Goal: Information Seeking & Learning: Compare options

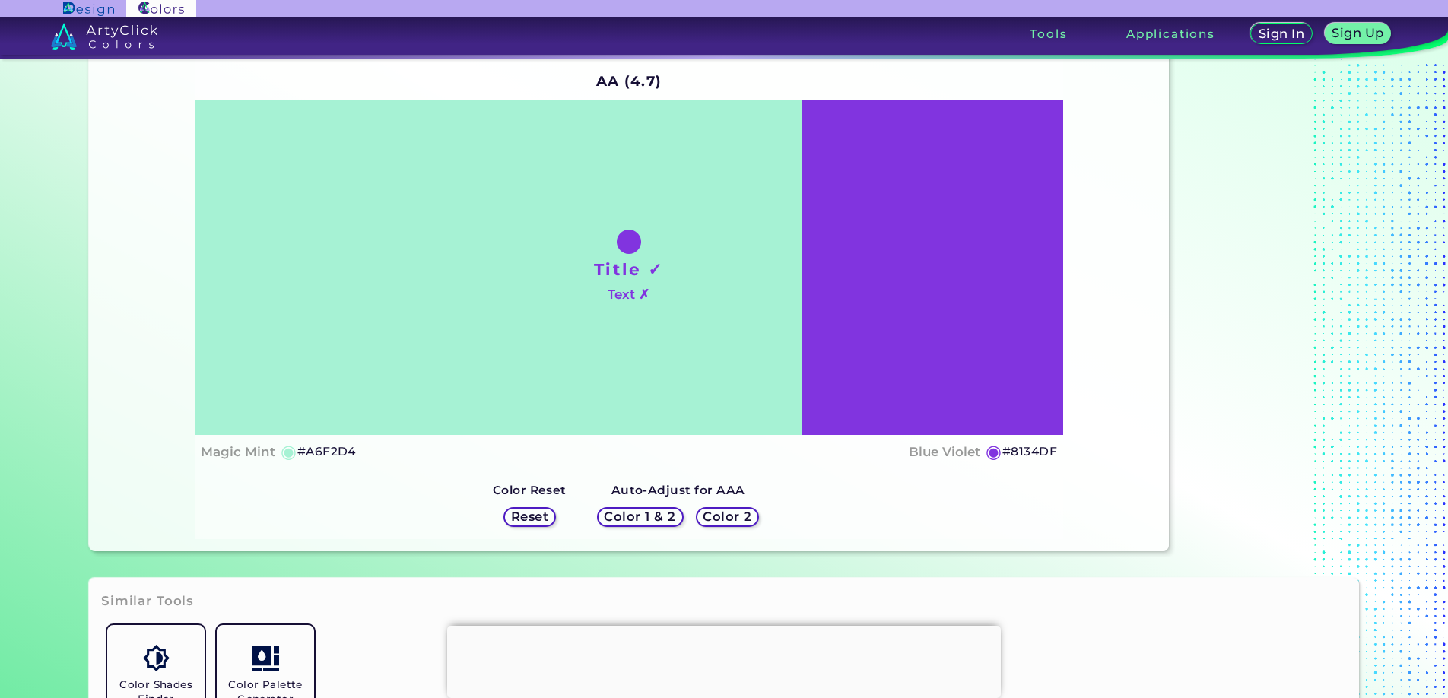
scroll to position [4, 0]
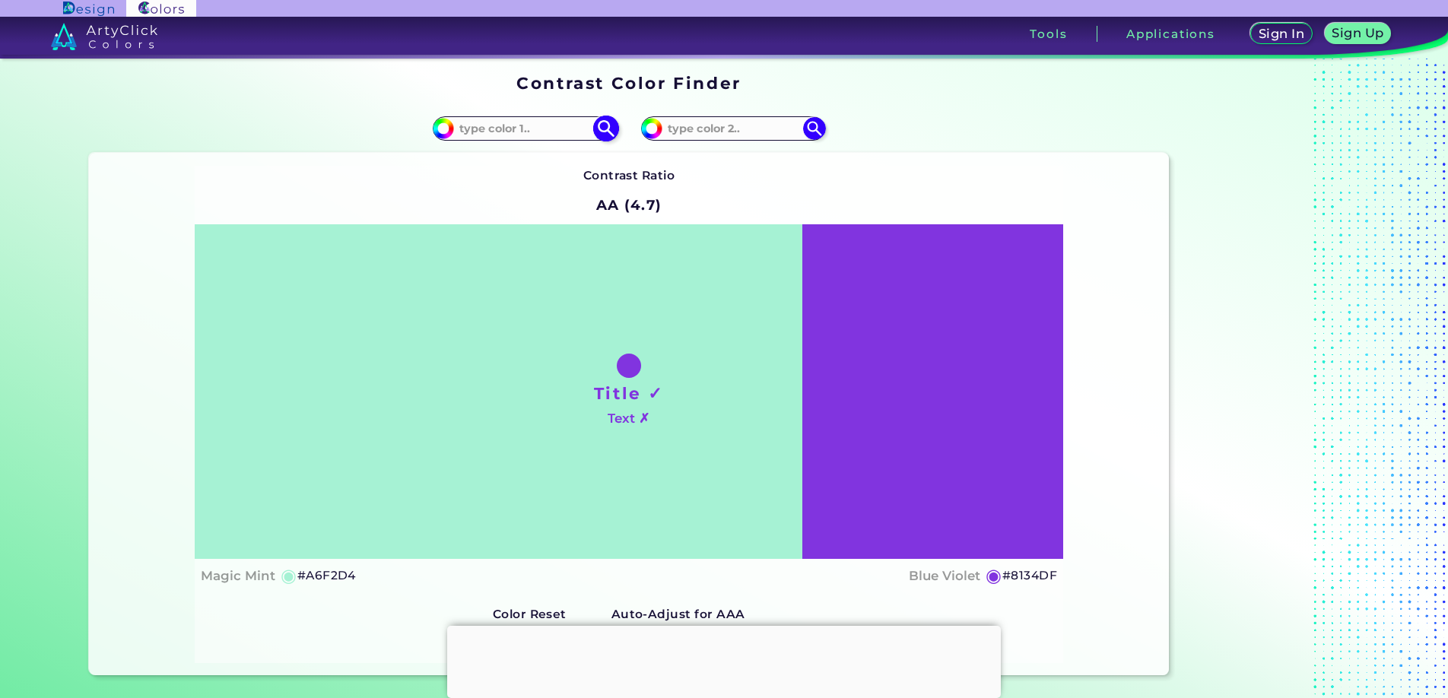
click at [509, 125] on input at bounding box center [524, 128] width 141 height 21
paste input "24c2e7"
type input "24c2e7"
click at [467, 181] on div "Contrast Ratio AA (4.7) Title ✓ Text ✗ Magic Mint ◉ #A6F2D4 ◉" at bounding box center [629, 414] width 869 height 497
click at [596, 131] on img at bounding box center [605, 129] width 27 height 27
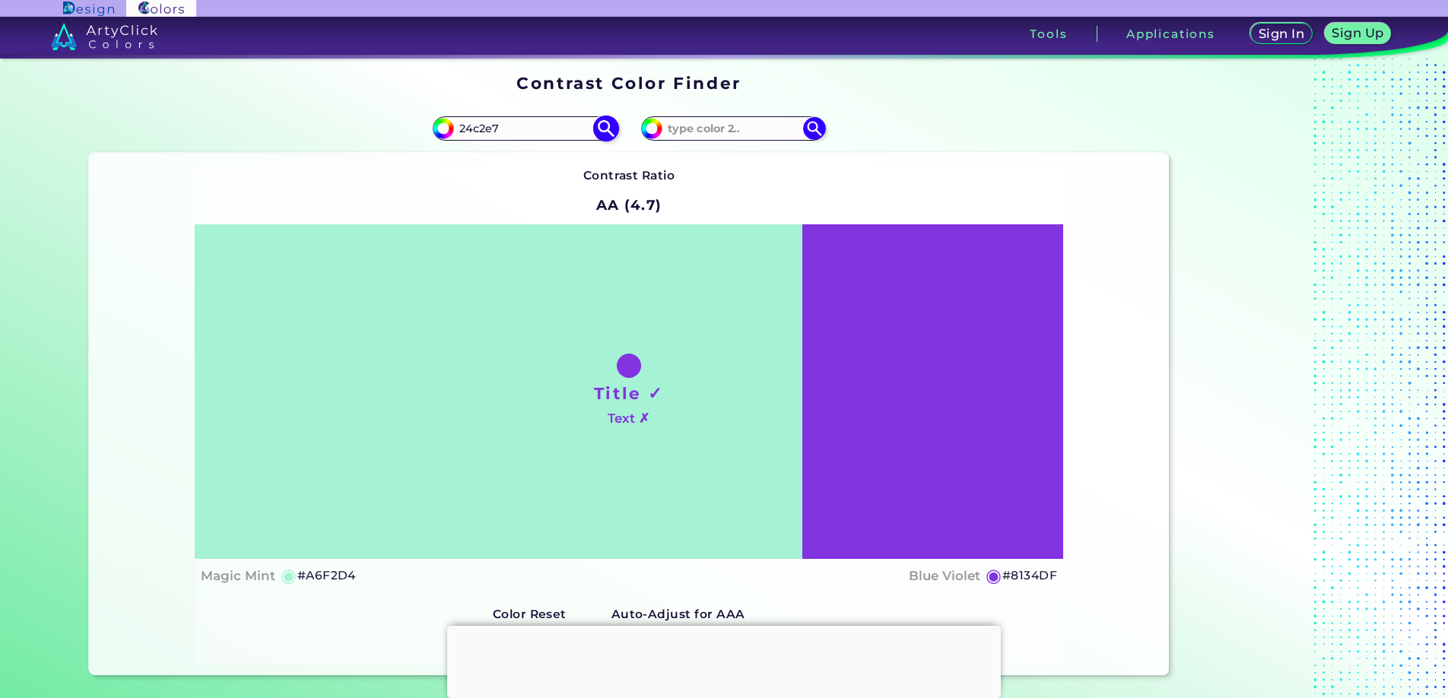
type input "#24c2e7"
type input "#24C2E7"
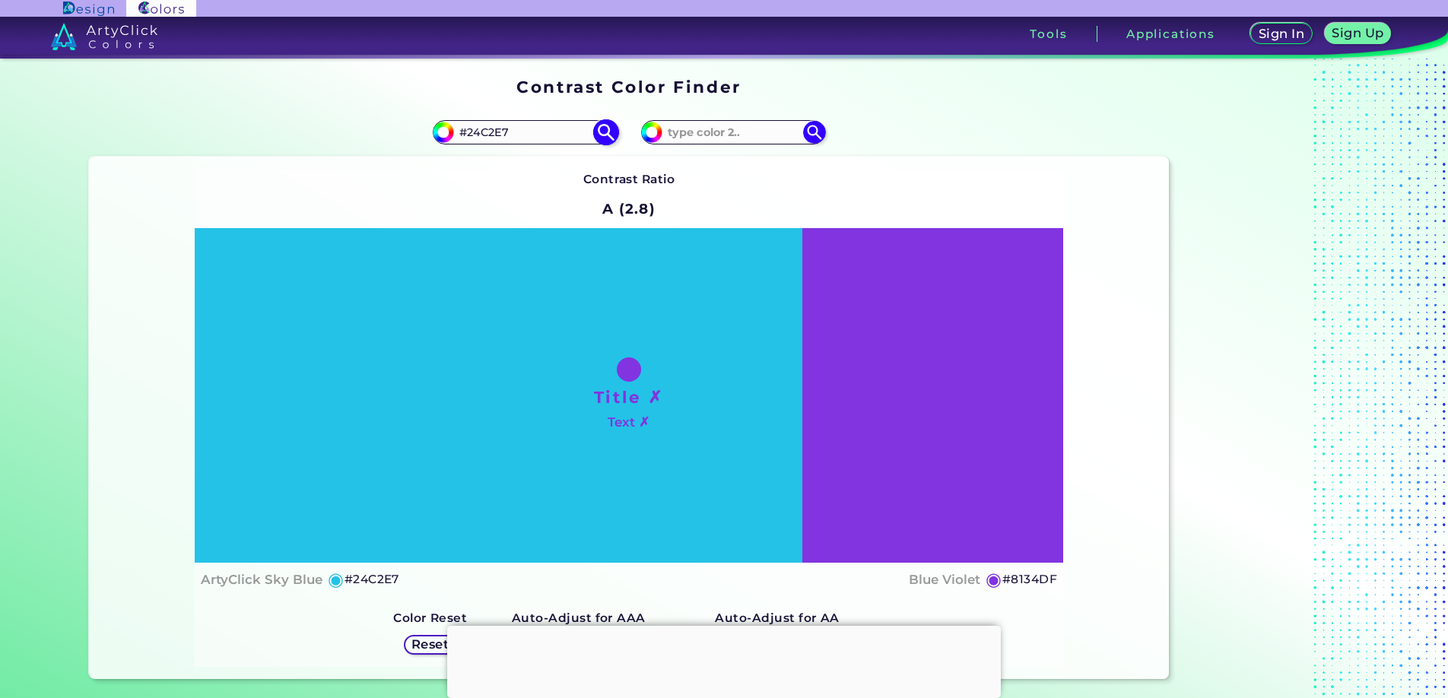
click at [442, 131] on input "#24c2e7" at bounding box center [441, 130] width 19 height 19
type input "#4b5e62"
type input "#4B5E62"
type input "#4f6469"
type input "#4F6469"
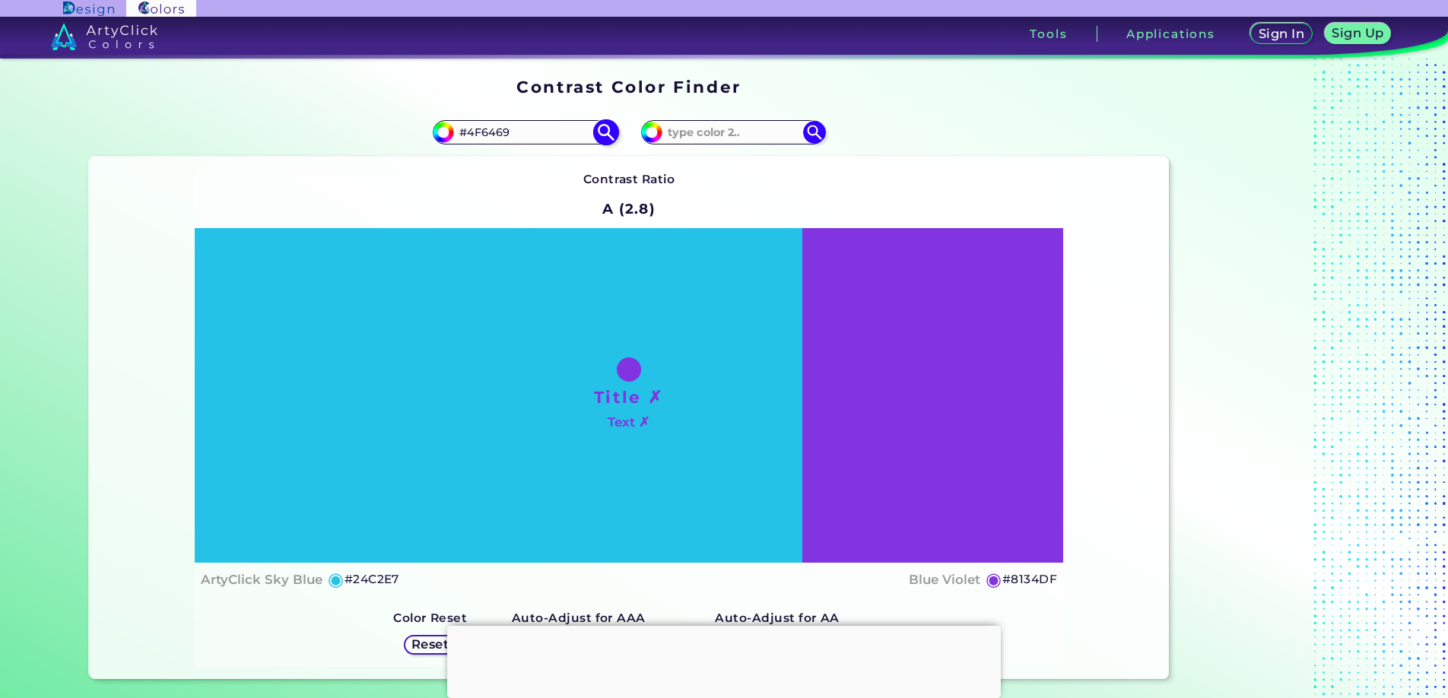
type input "#556d72"
type input "#556D72"
type input "#5a7a81"
type input "#5A7A81"
type input "#5b8a95"
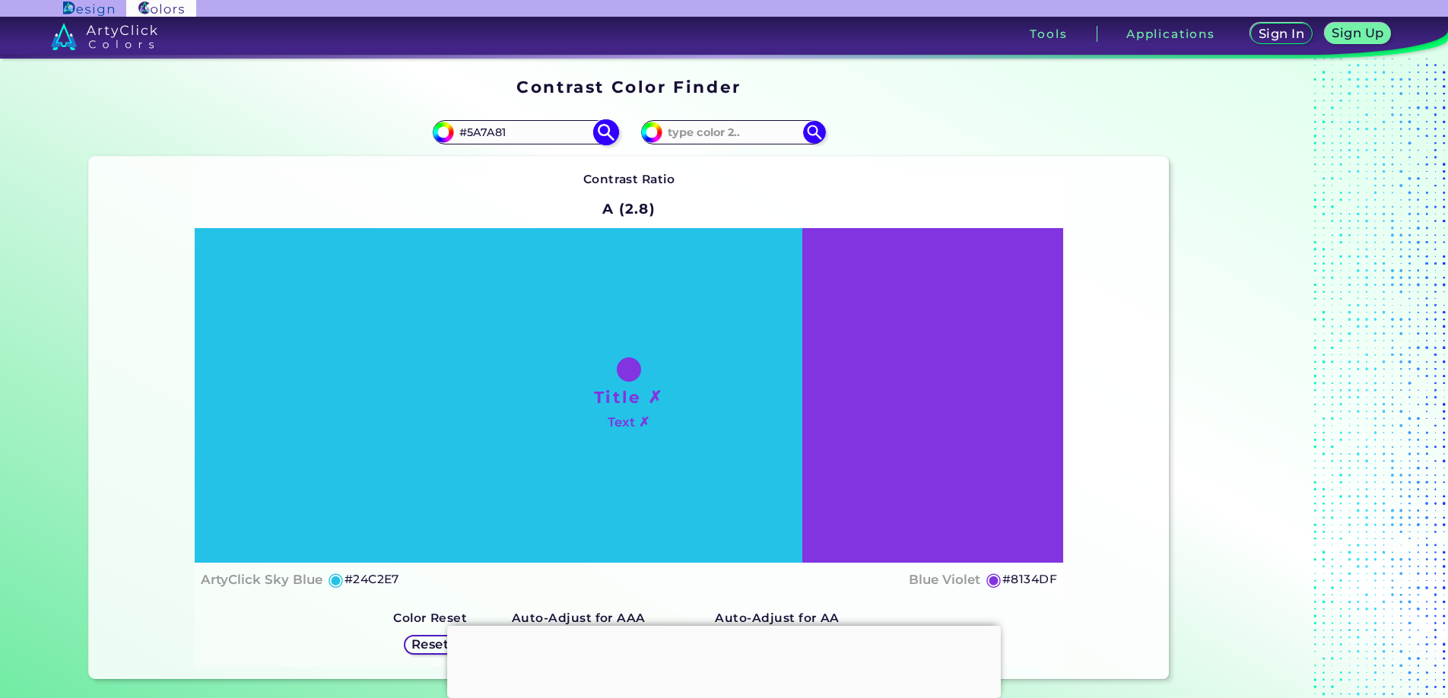
type input "#5B8A95"
type input "#538f9d"
type input "#538F9D"
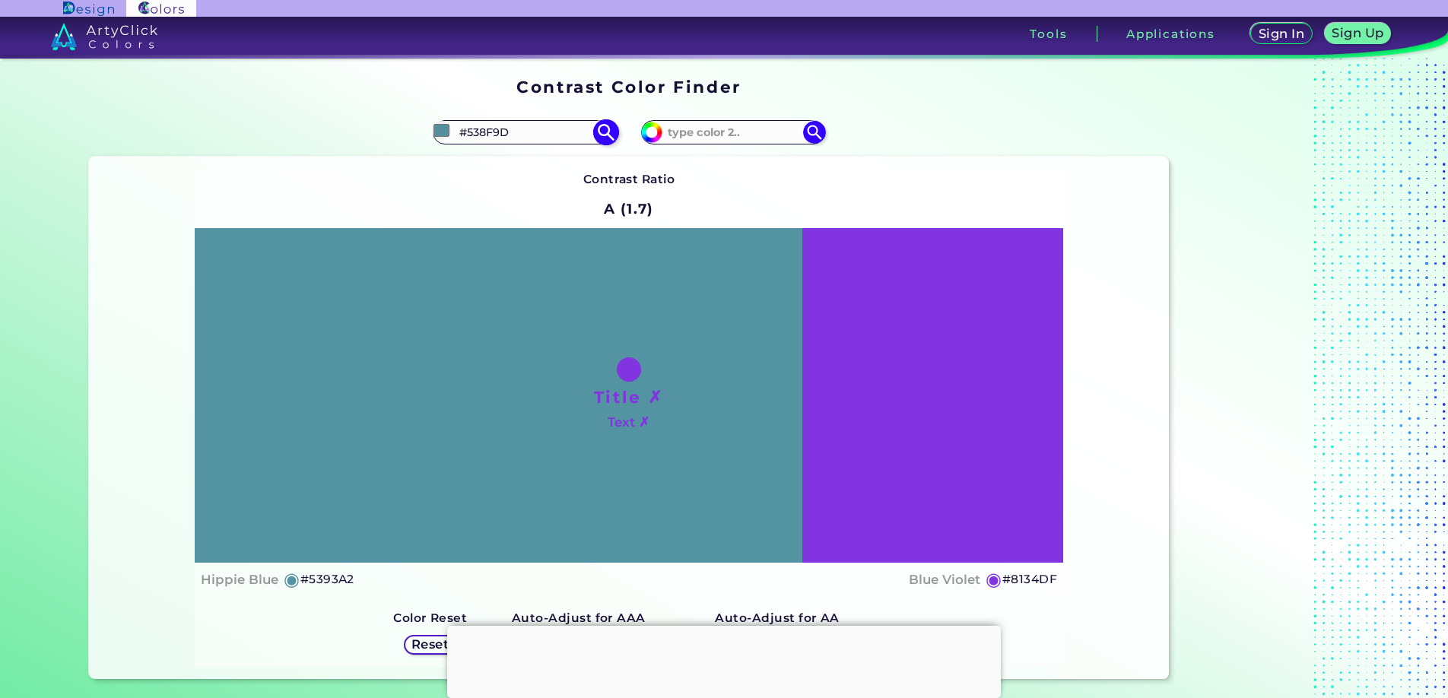
type input "#5393a2"
type input "#5393A2"
type input "#5294a3"
type input "#5294A3"
type input "#4b8c9b"
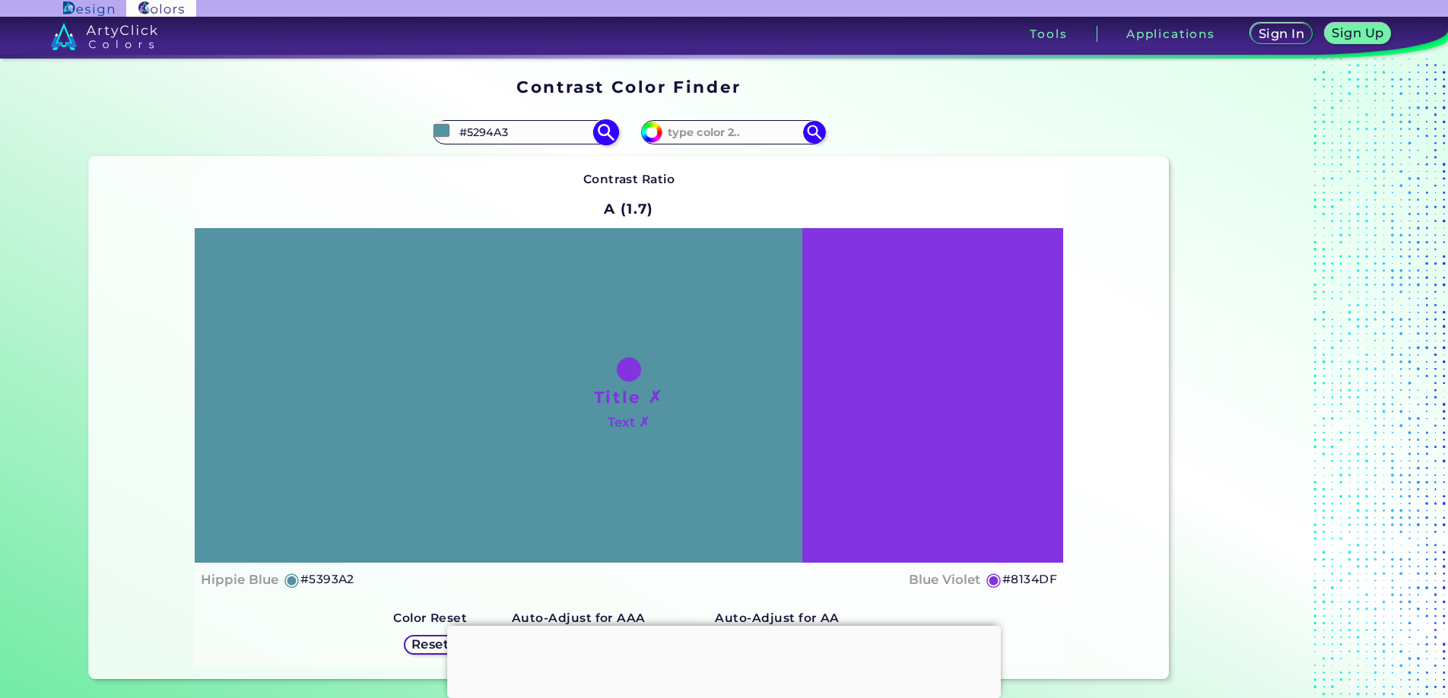
type input "#4B8C9B"
type input "#438493"
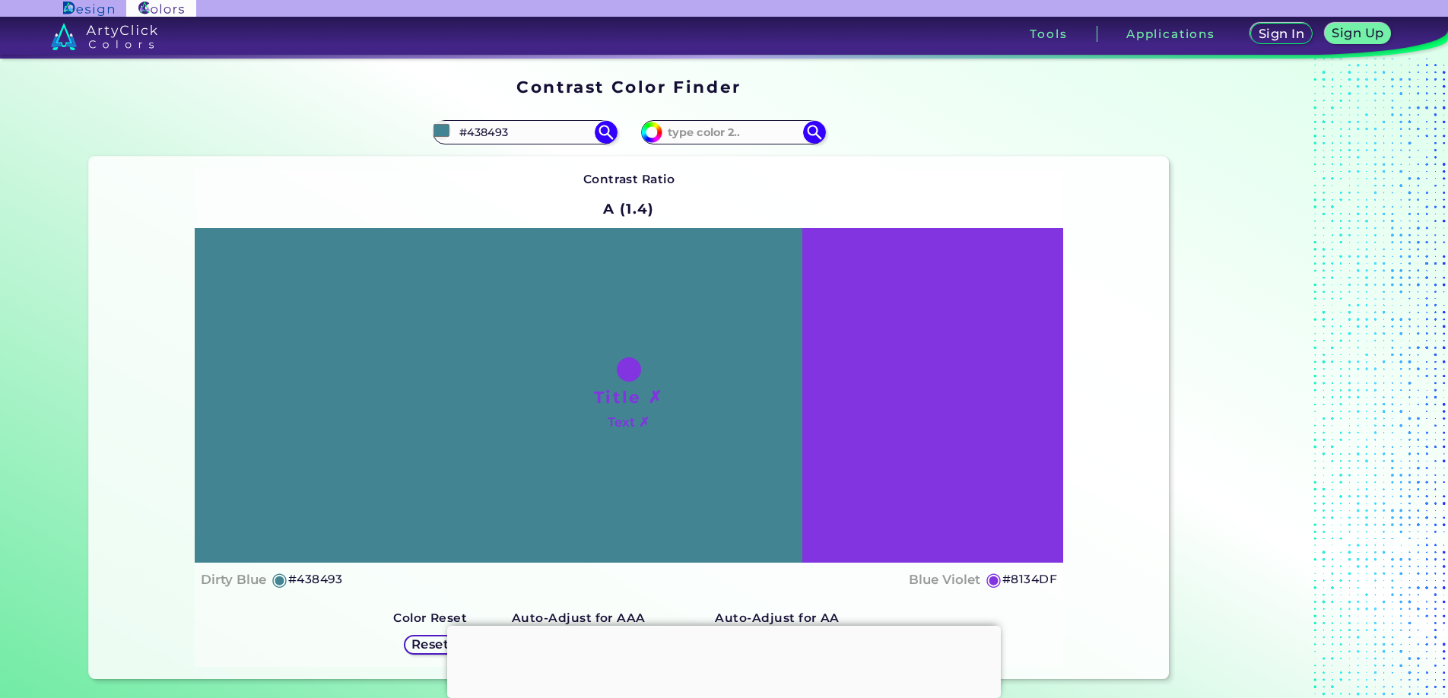
click at [222, 135] on div "#438493 #438493" at bounding box center [359, 132] width 540 height 49
click at [446, 132] on input "#438493" at bounding box center [441, 130] width 19 height 19
type input "#377b8b"
type input "#377B8B"
type input "#367887"
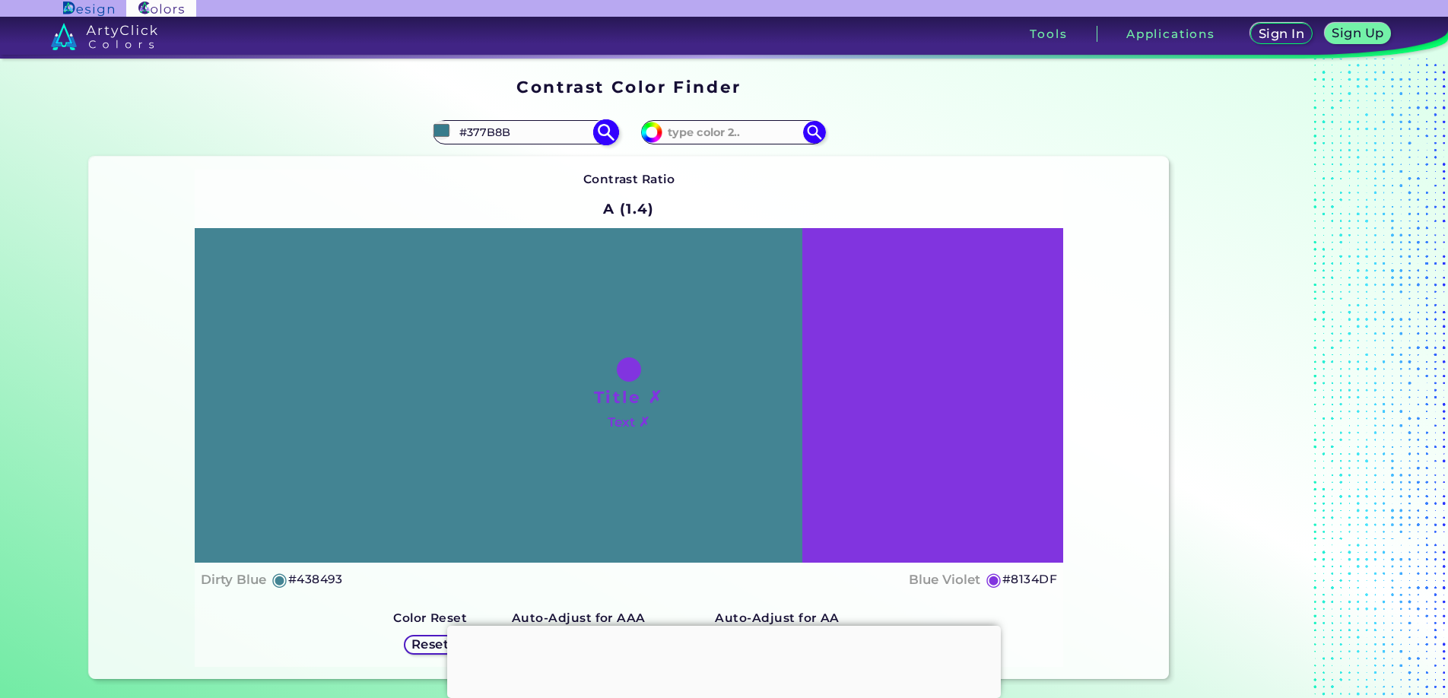
type input "#367887"
type input "#327685"
type input "#2f707f"
type input "#2F707F"
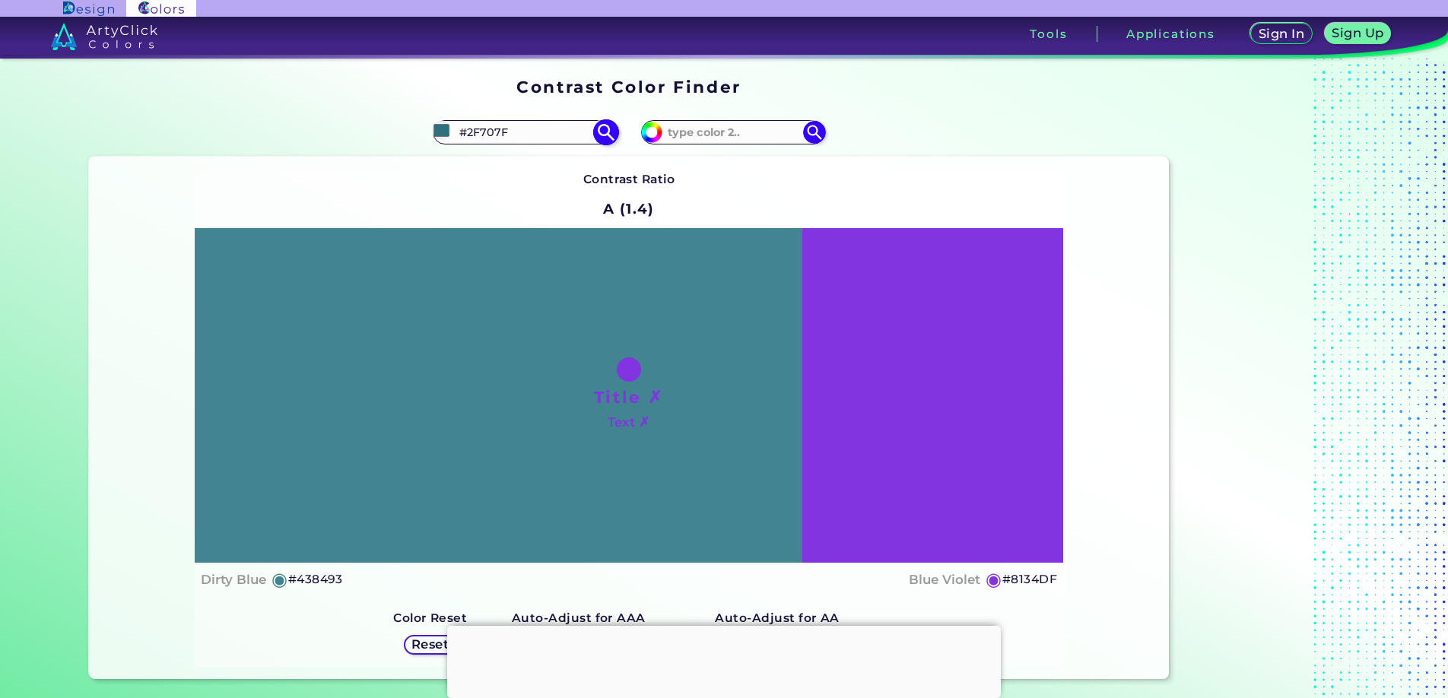
type input "#2c6e7d"
type input "#2C6E7D"
type input "#256574"
type input "#205c6a"
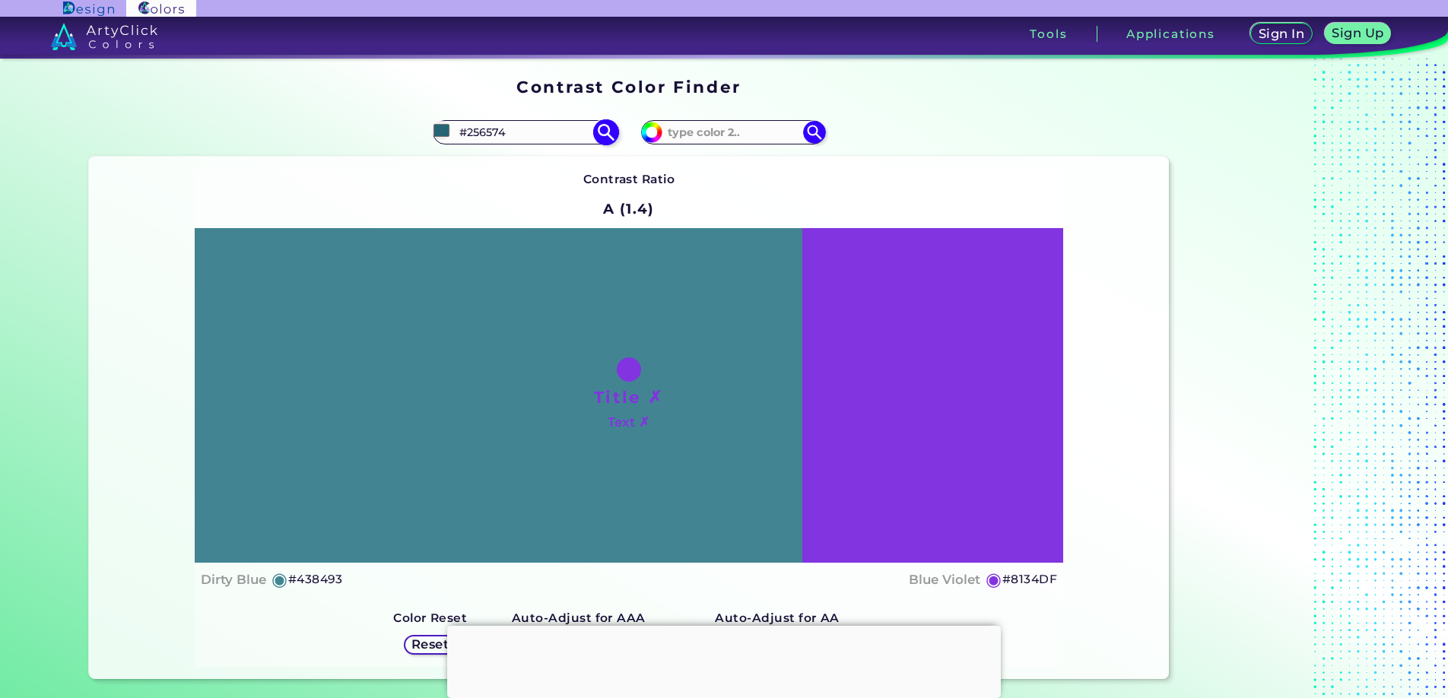
type input "#205C6A"
type input "#1c5663"
type input "#1C5663"
type input "#17515e"
type input "#17515E"
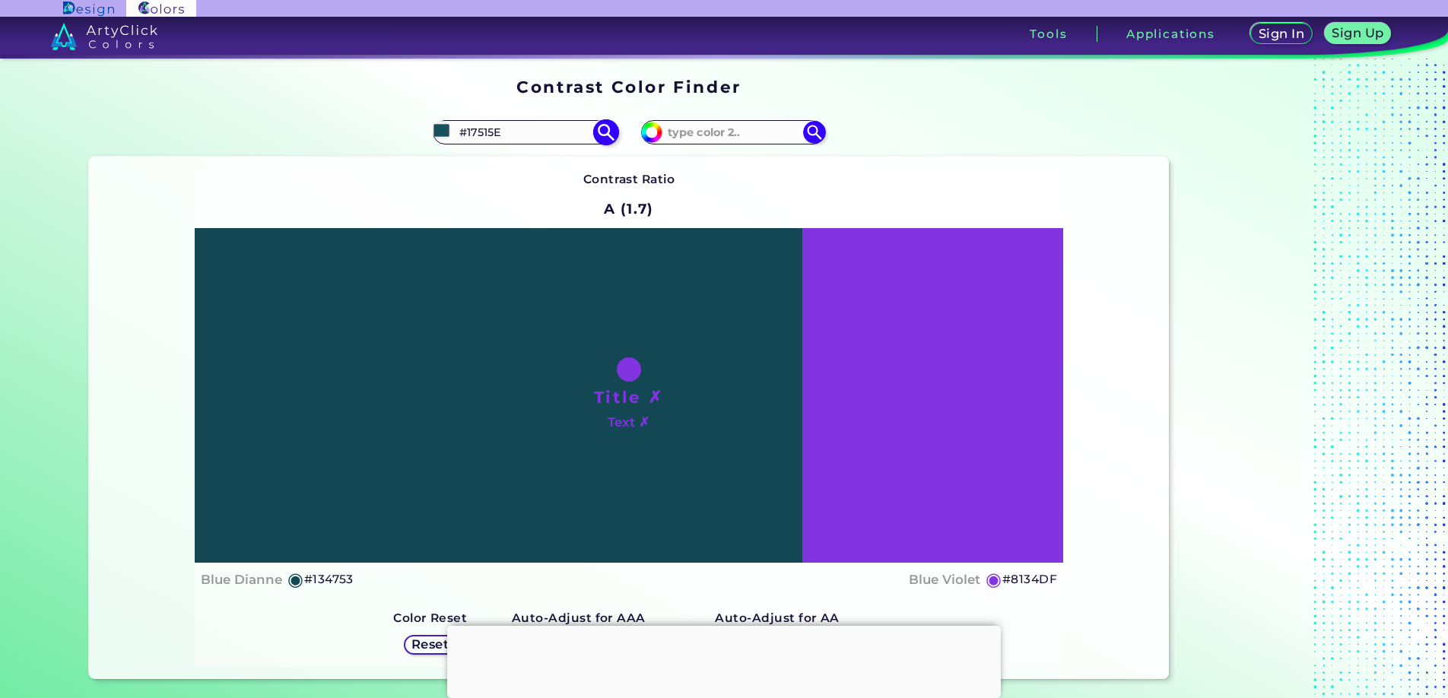
type input "#114450"
type input "#0b3741"
type input "#0B3741"
type input "#09313a"
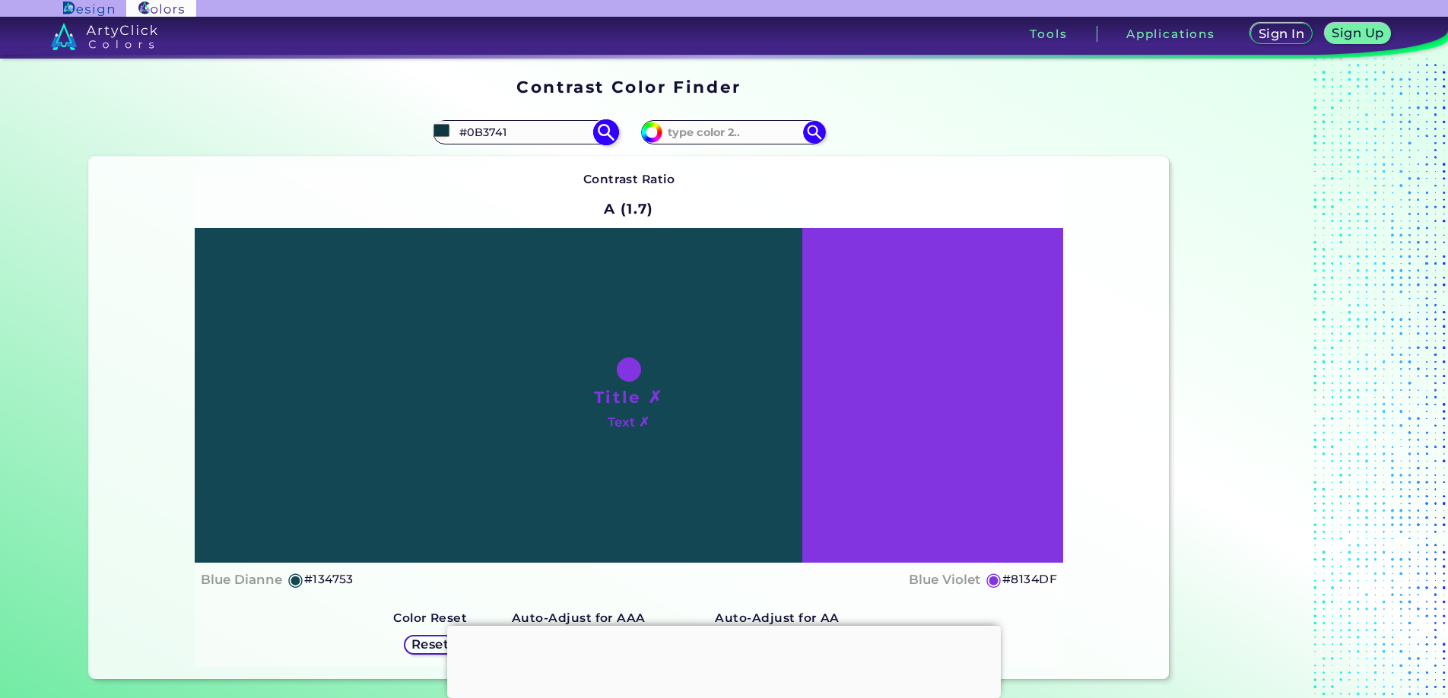
type input "#09313A"
type input "#08313a"
type input "#08313A"
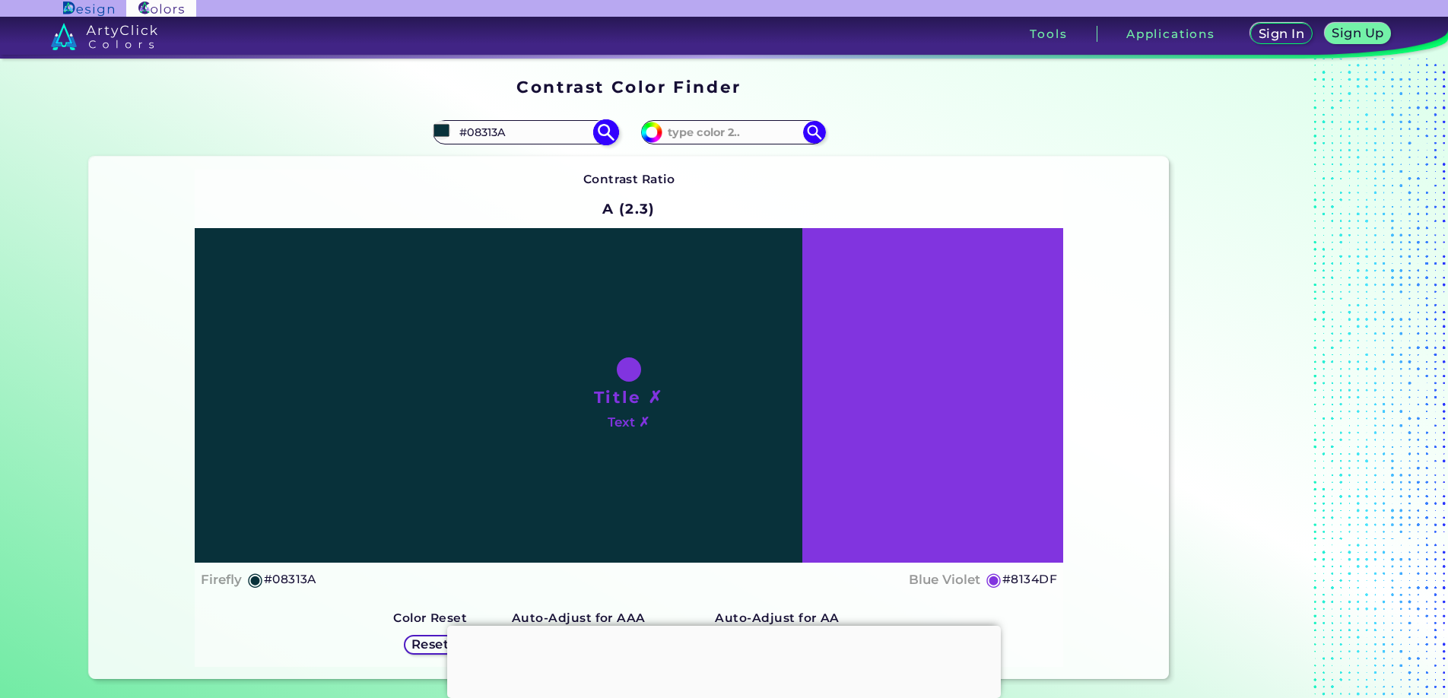
type input "#072e36"
type input "#072E36"
type input "#05262e"
type input "#05262E"
type input "#041f25"
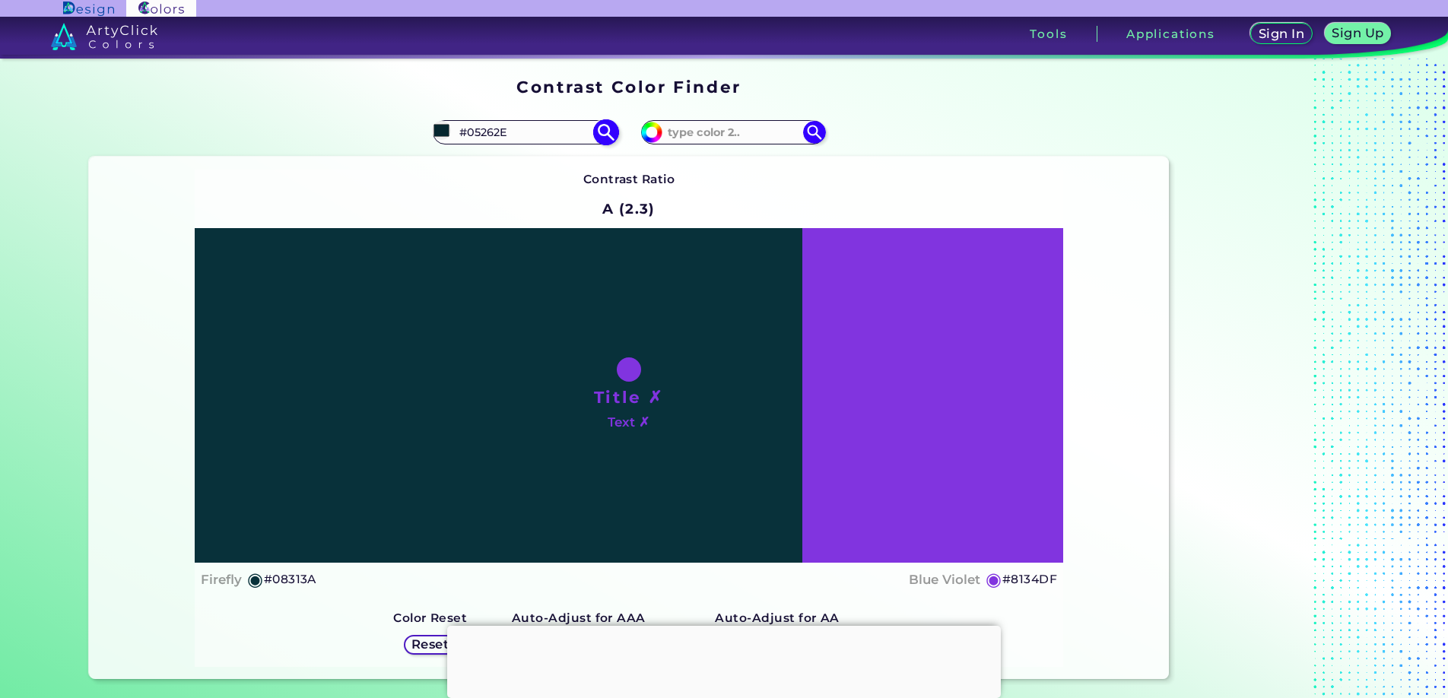
type input "#041F25"
type input "#031b21"
type input "#031B21"
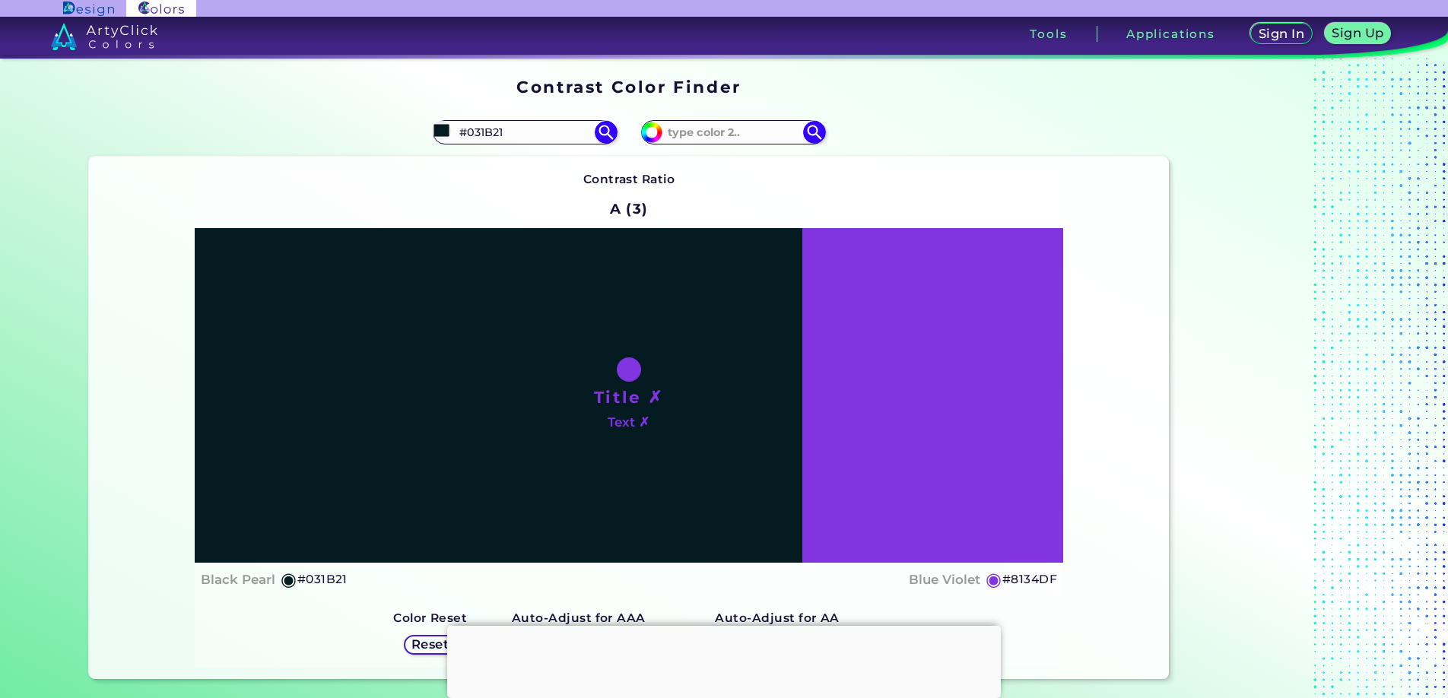
type input "#031b21"
click at [300, 119] on div "#031b21 #031B21" at bounding box center [359, 132] width 540 height 49
click at [440, 127] on input "#031b21" at bounding box center [441, 130] width 19 height 19
click at [530, 136] on input "#031B21" at bounding box center [524, 132] width 141 height 21
click at [529, 133] on input "#031B21" at bounding box center [524, 132] width 141 height 21
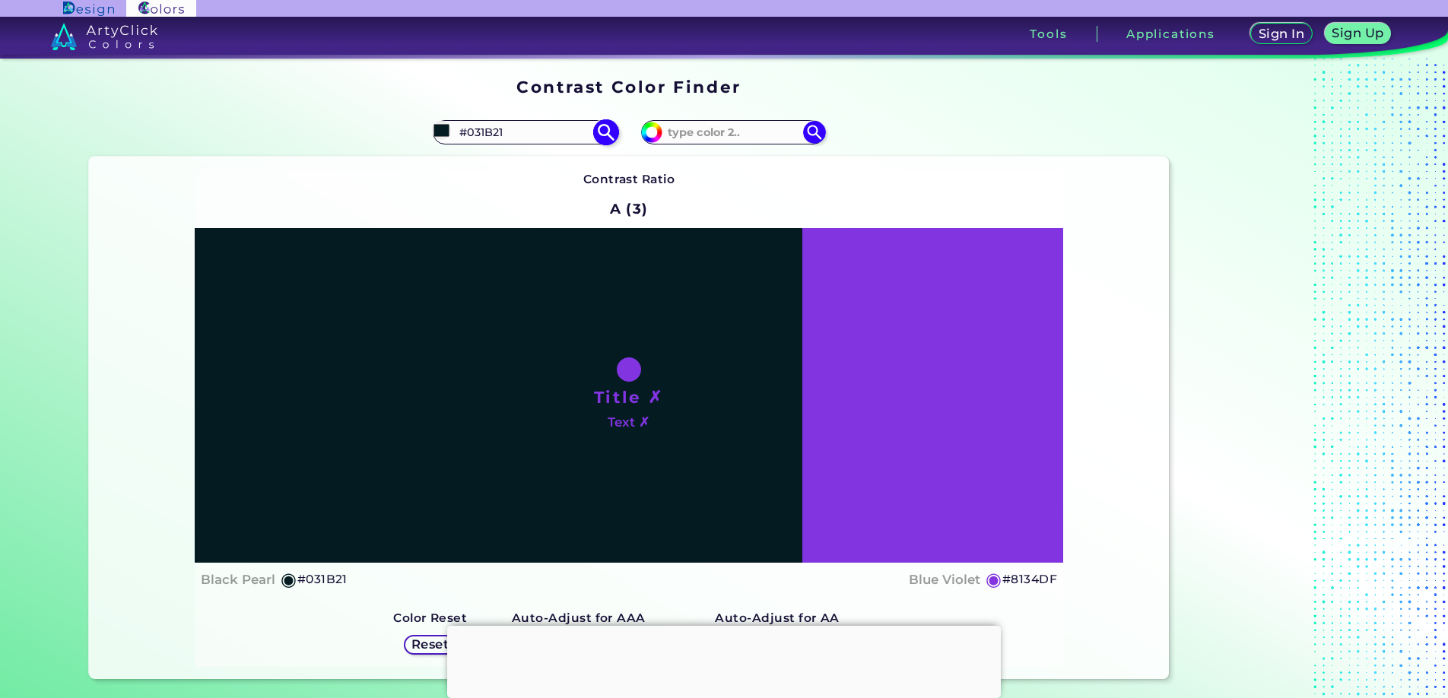
click at [529, 133] on input "#031B21" at bounding box center [524, 132] width 141 height 21
paste input "24c2e7"
type input "#24c2e7"
click at [308, 142] on div "#031b21 #24c2e7" at bounding box center [359, 132] width 540 height 49
click at [511, 171] on div "Contrast Ratio A (3) Title ✗ Text ✗ Black Pearl ◉ #031B21 ◉ Reset" at bounding box center [629, 418] width 869 height 497
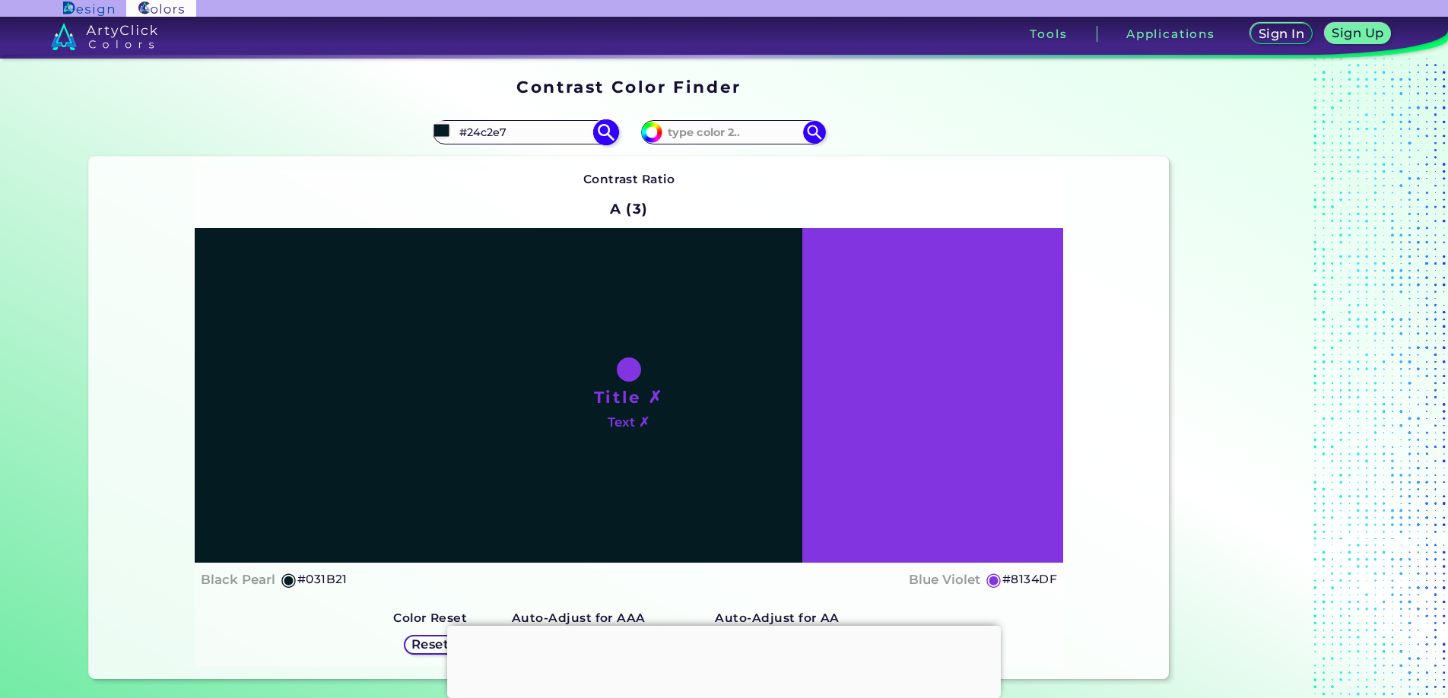
click at [605, 132] on img at bounding box center [605, 132] width 27 height 27
type input "#24c2e7"
type input "#24C2E7"
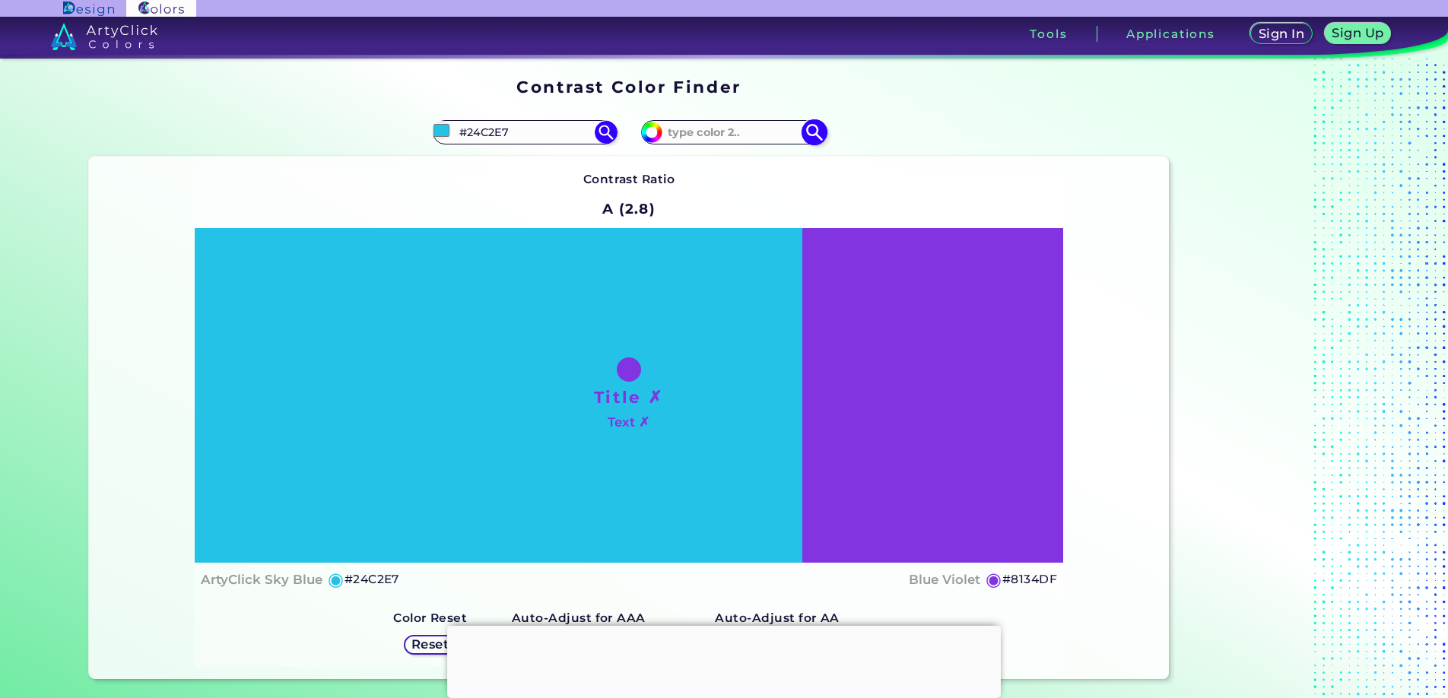
click at [652, 133] on input "#8134df" at bounding box center [649, 130] width 19 height 19
type input "#37313f"
type input "#37313F"
type input "#3a3342"
type input "#3A3342"
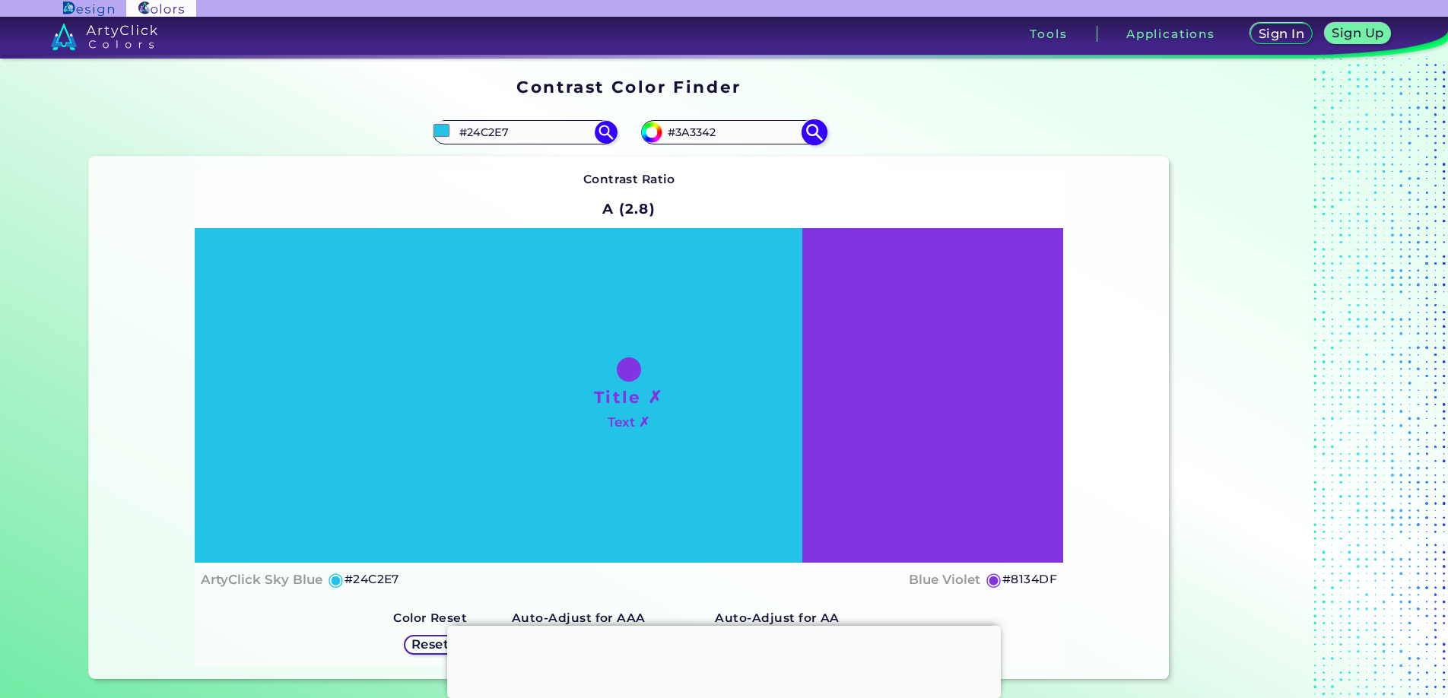
type input "#3c3545"
type input "#3C3545"
type input "#3f3749"
type input "#3F3749"
type input "#41384d"
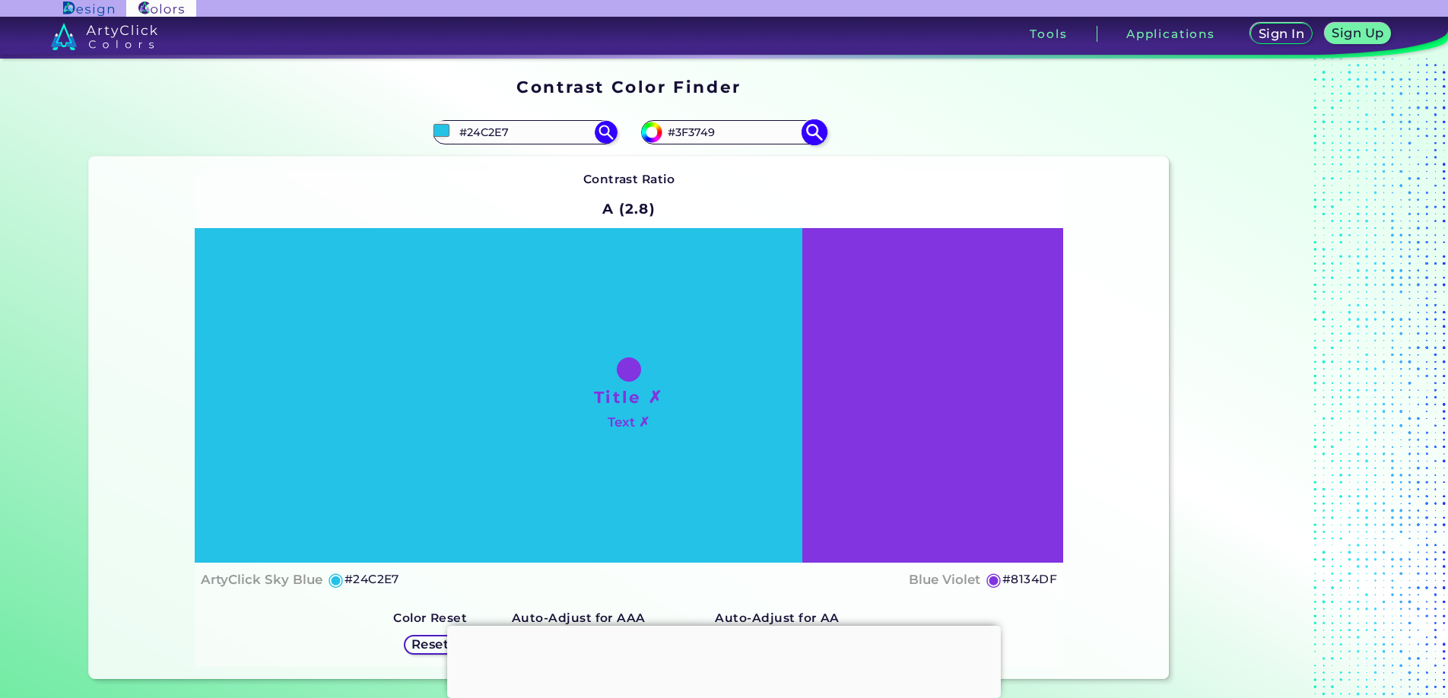
type input "#41384D"
type input "#493d57"
type input "#493D57"
type input "#524266"
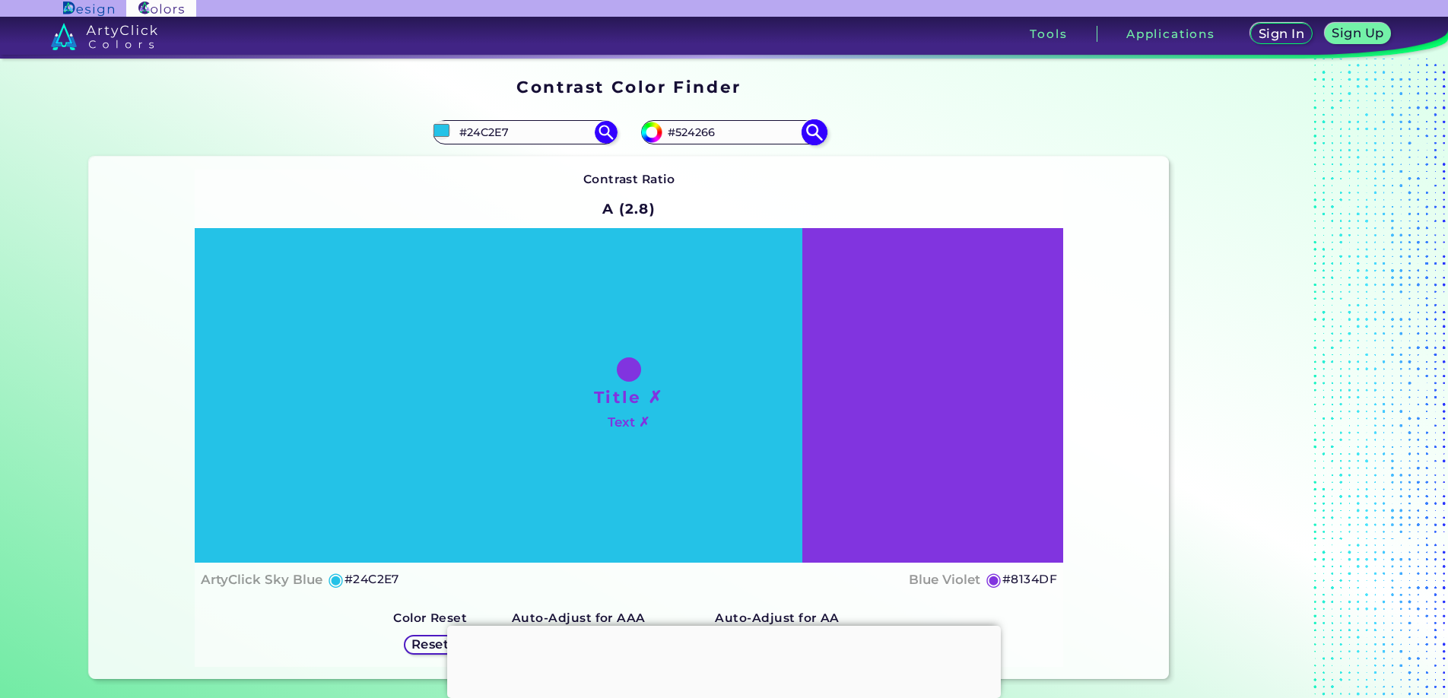
type input "#574370"
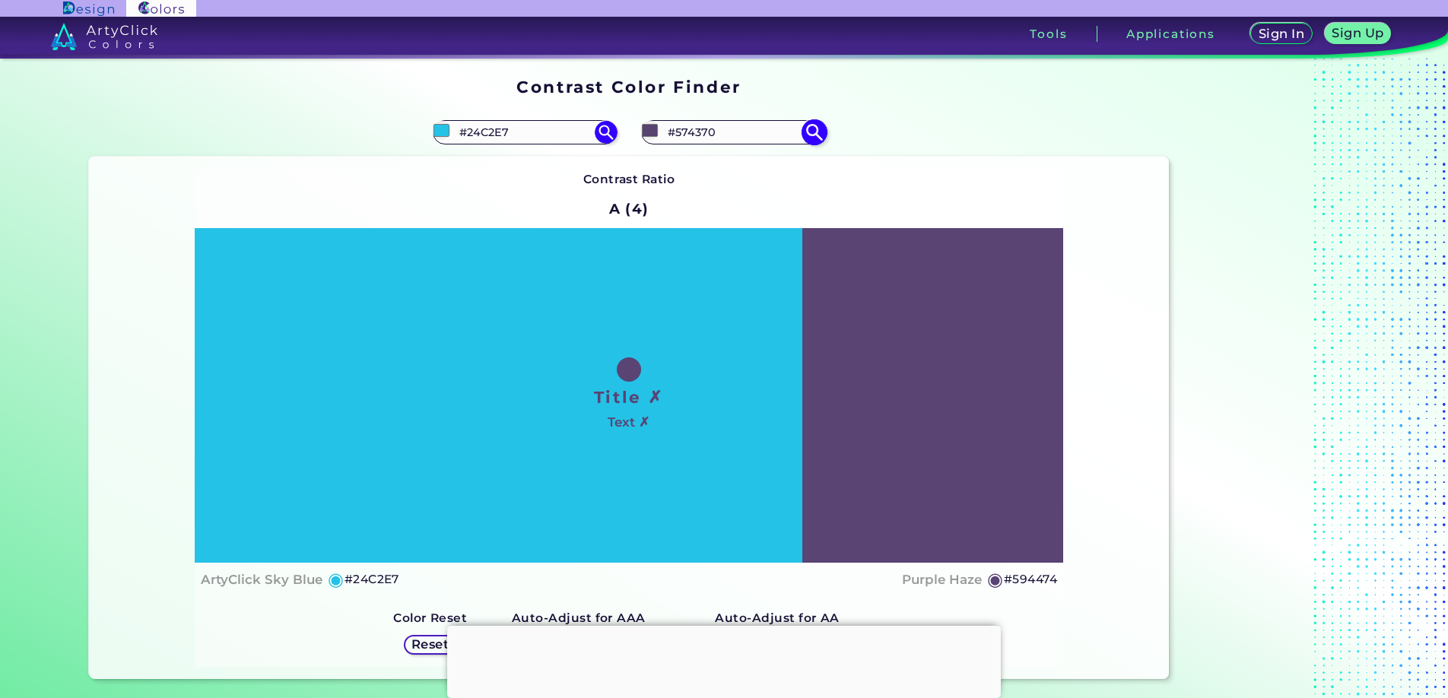
type input "#594474"
type input "#5c4578"
type input "#5C4578"
type input "#594276"
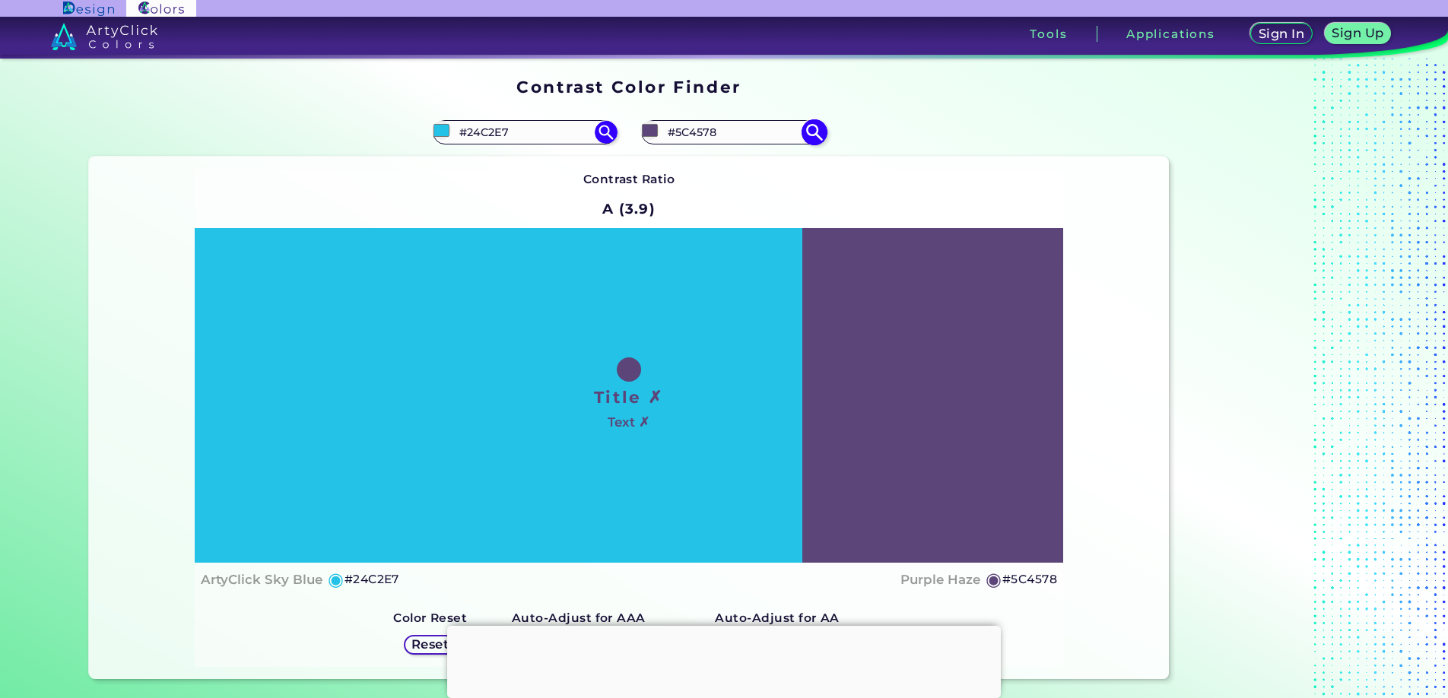
type input "#594276"
type input "#594176"
type input "#594077"
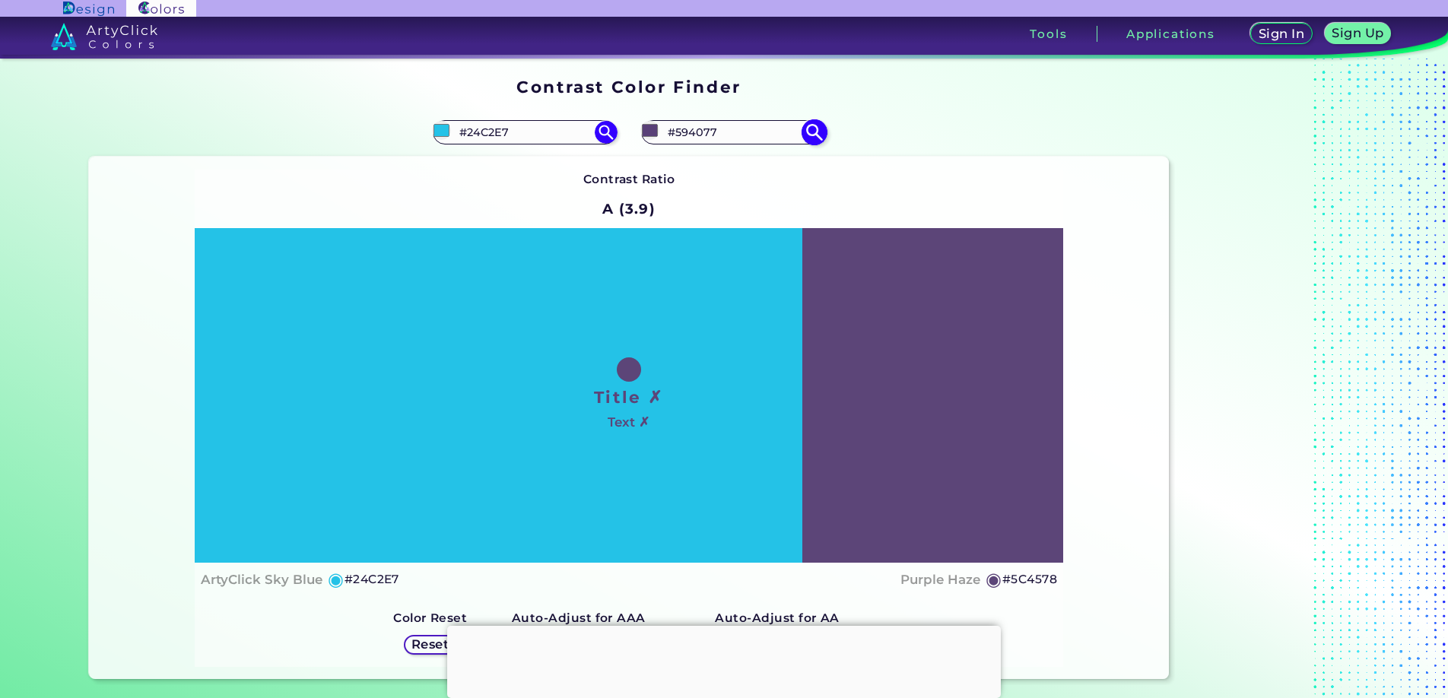
type input "#593f78"
type input "#593F78"
type input "#563e75"
type input "#563E75"
type input "#563d76"
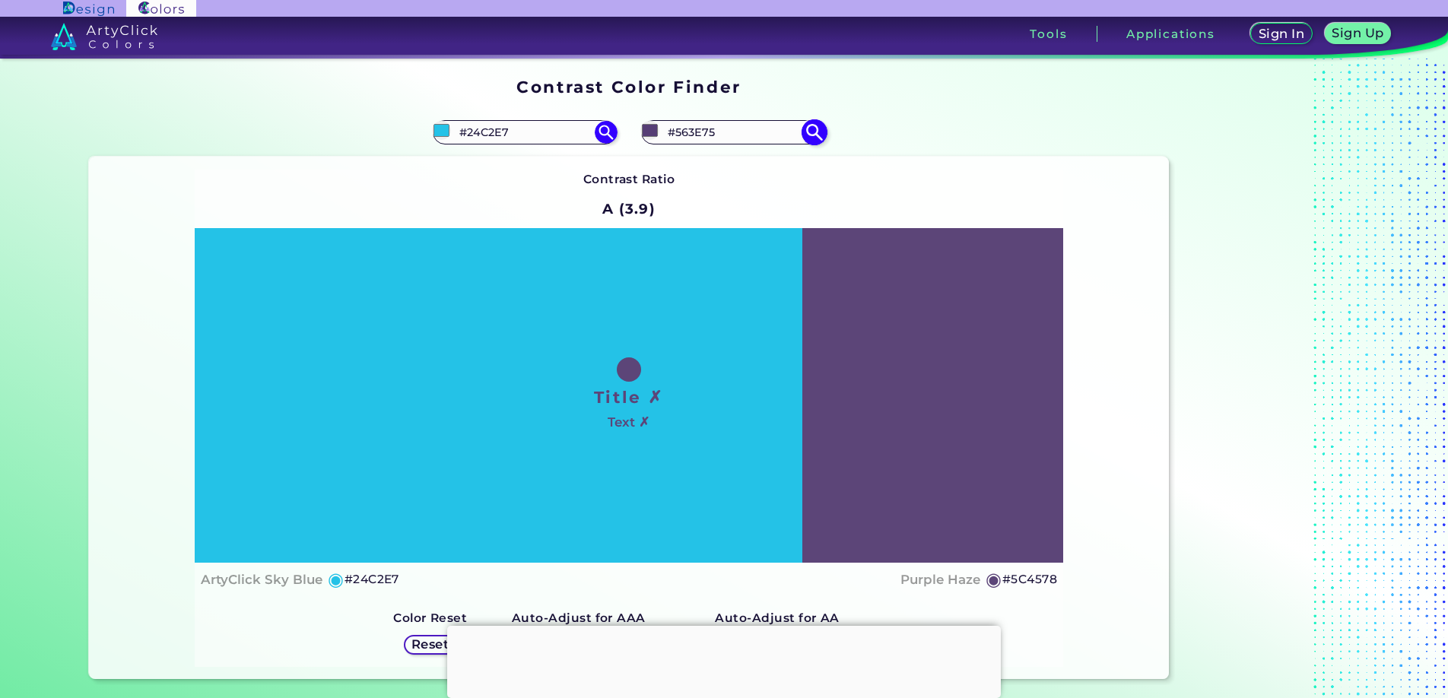
type input "#563D76"
type input "#563c77"
type input "#563C77"
type input "#543974"
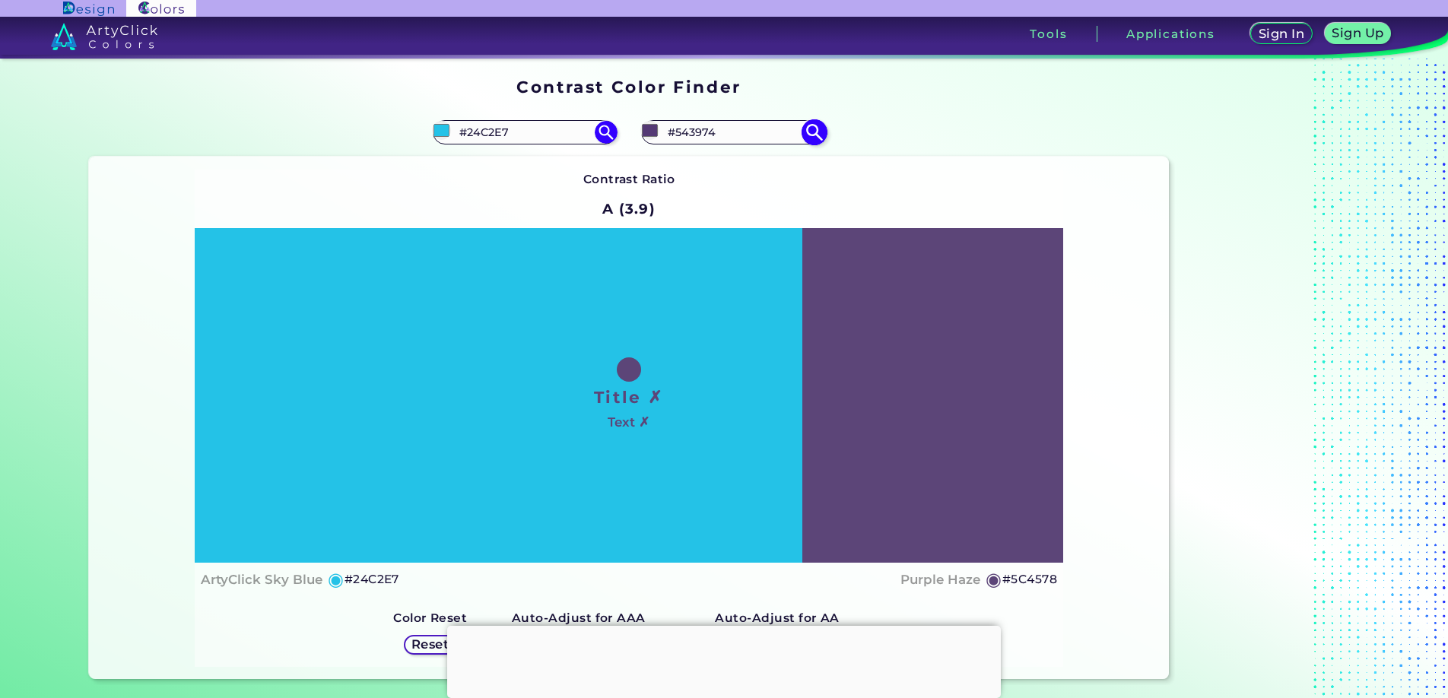
type input "#513772"
type input "#4f346f"
type input "#4F346F"
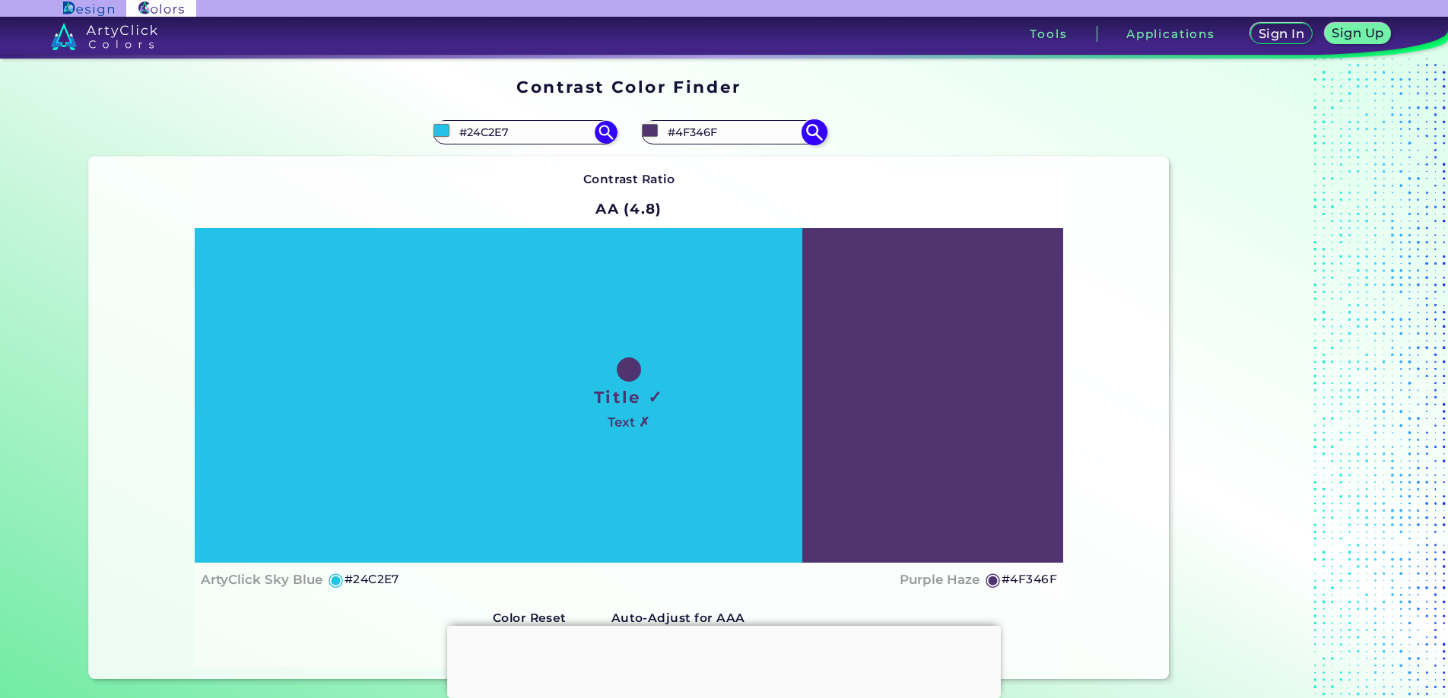
type input "#4f3370"
type input "#4F3370"
type input "#4c326c"
type input "#4C326C"
type input "#4a3069"
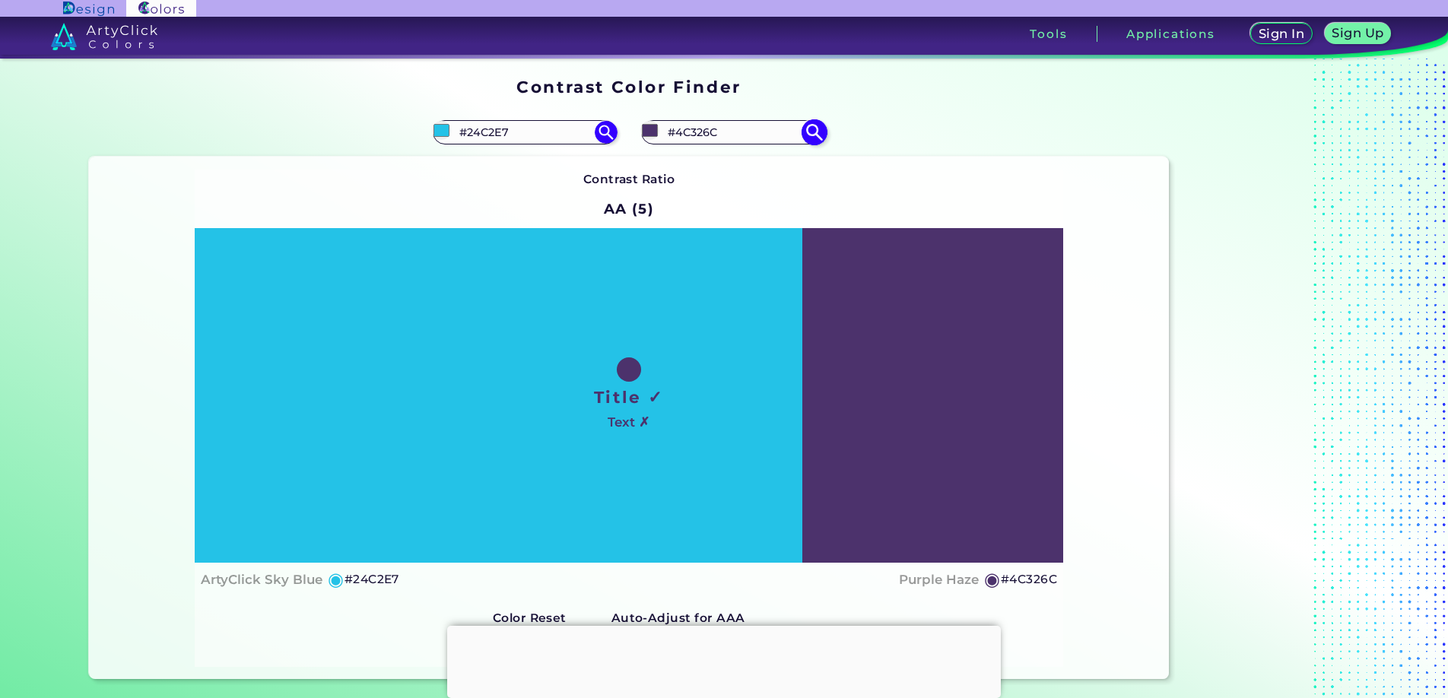
type input "#4A3069"
type input "#472f65"
type input "#472F65"
type input "#452d62"
type input "#452D62"
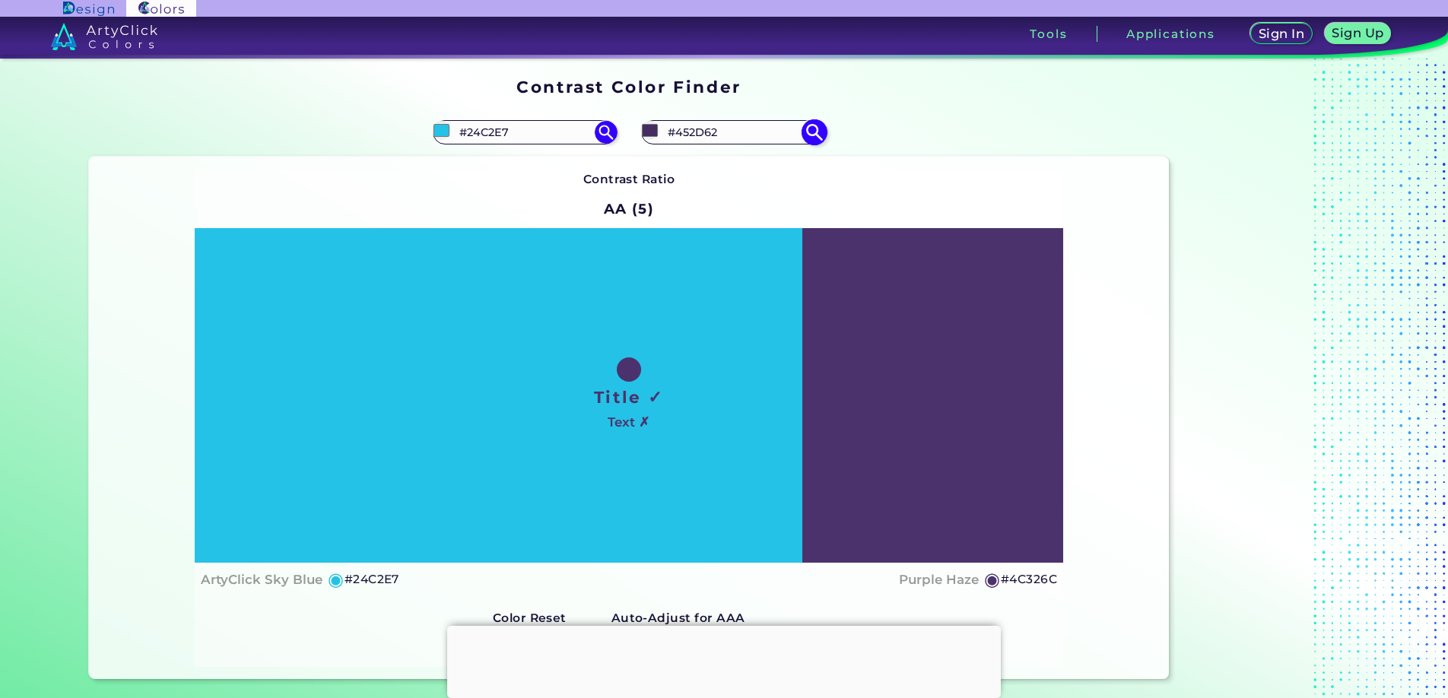
type input "#422b5e"
type input "#422B5E"
type input "#422c5e"
type input "#422C5E"
type input "#422b5e"
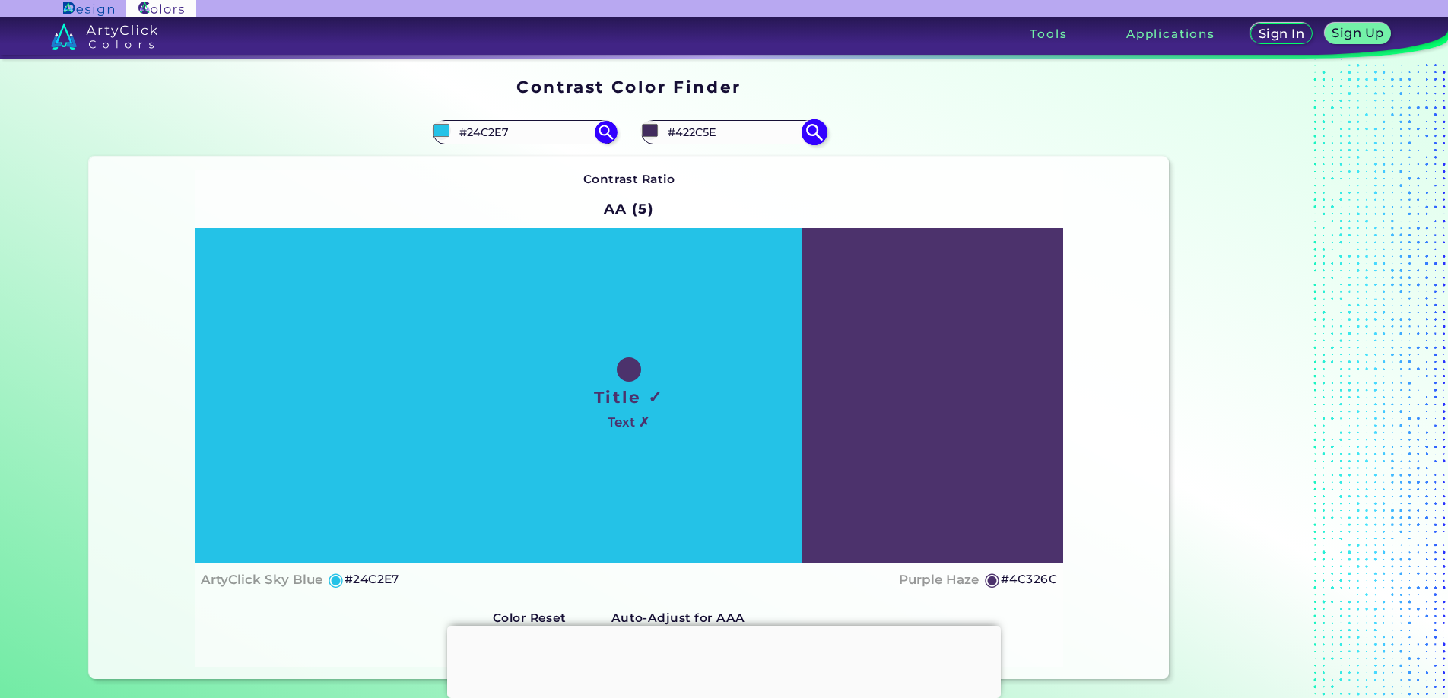
type input "#422B5E"
type input "#402a5b"
type input "#402A5B"
type input "#3d2857"
type input "#3D2857"
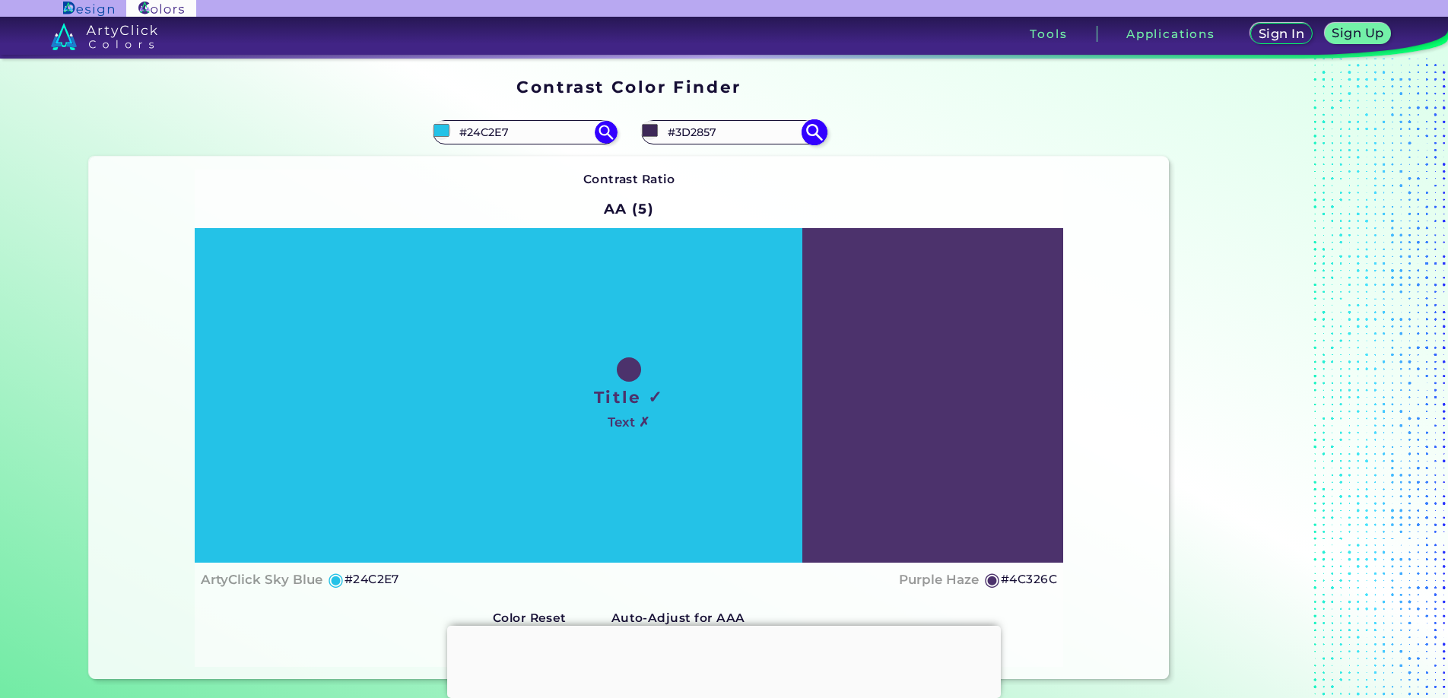
type input "#3d2858"
type input "#3D2858"
type input "#3b2654"
type input "#3B2654"
type input "#3b2555"
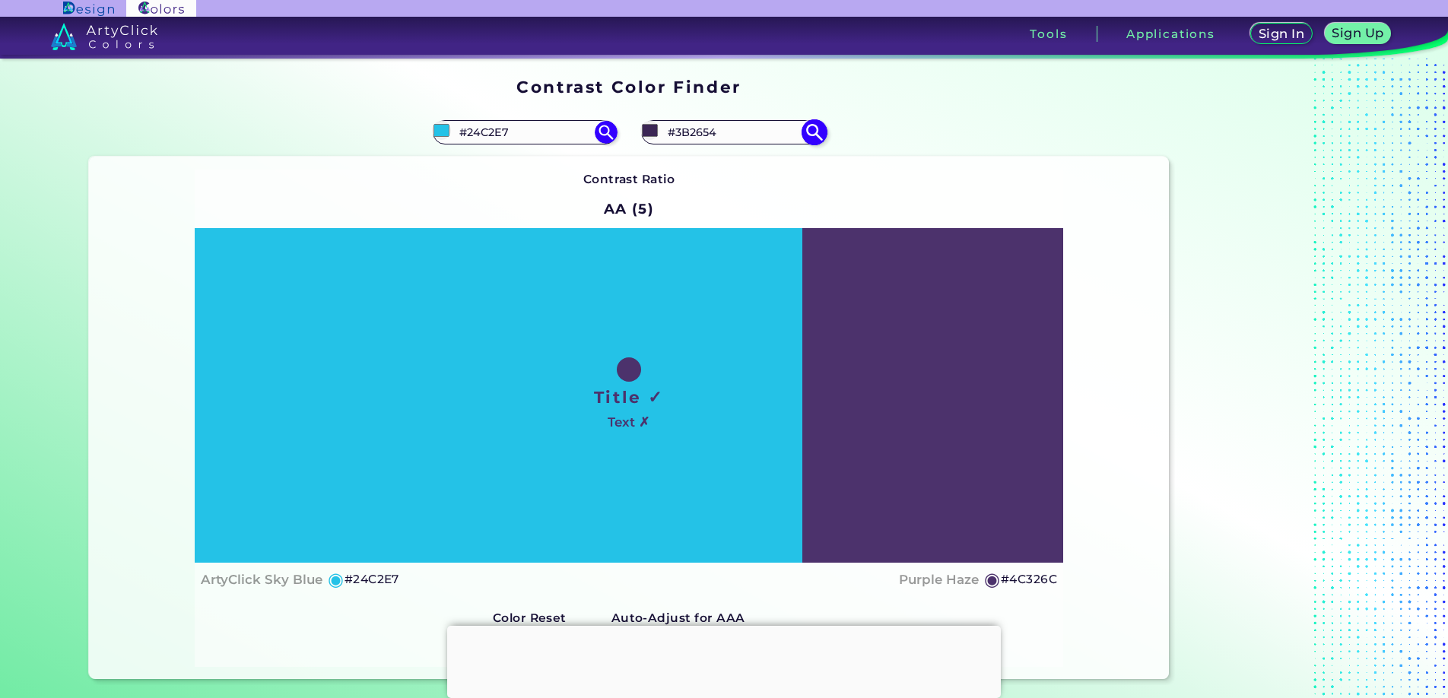
type input "#3B2555"
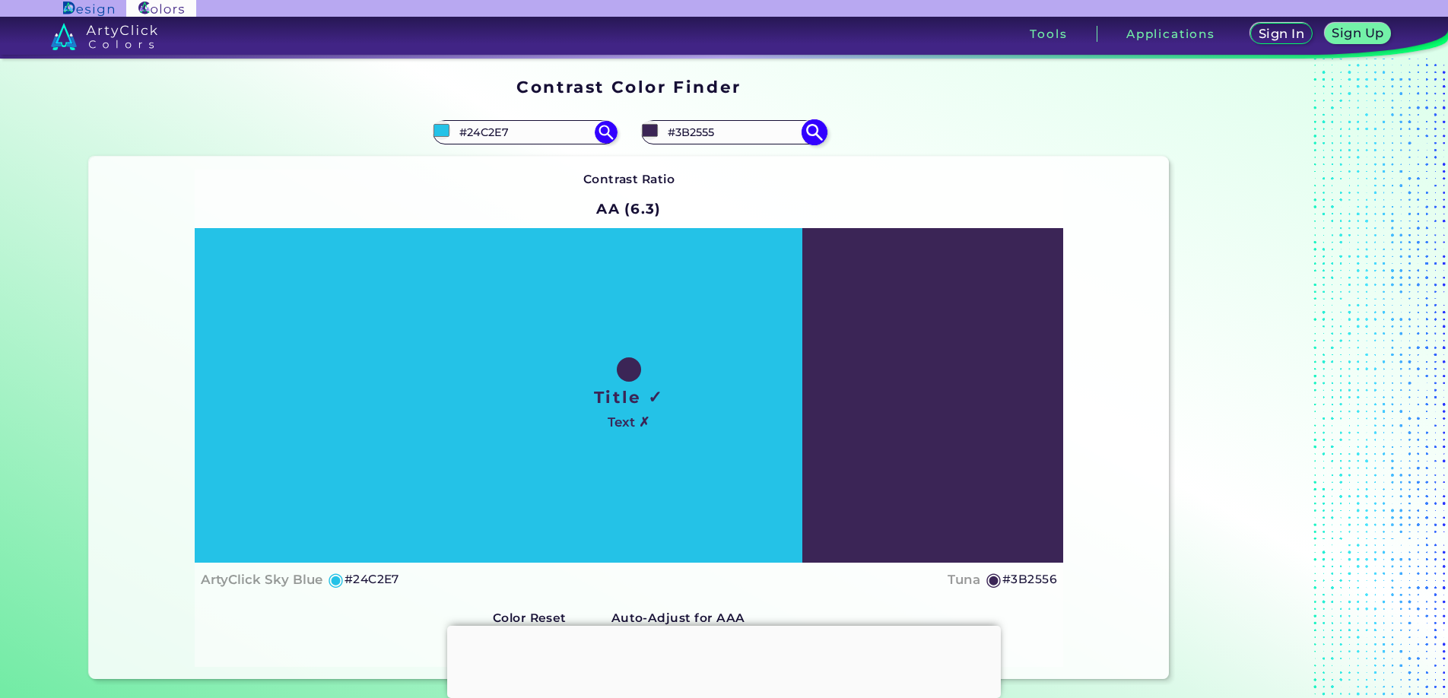
type input "#3b2556"
type input "#3B2556"
type input "#382452"
type input "#382353"
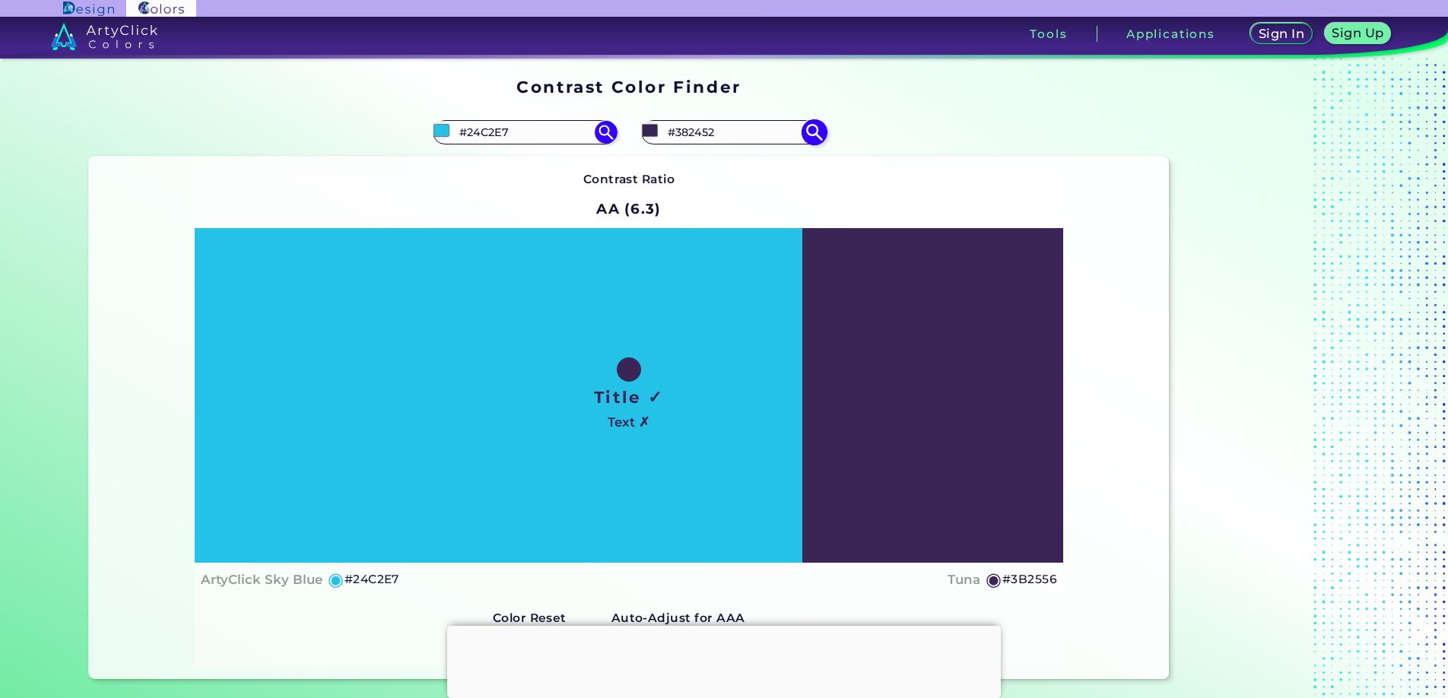
type input "#382353"
type input "#382154"
type input "#362150"
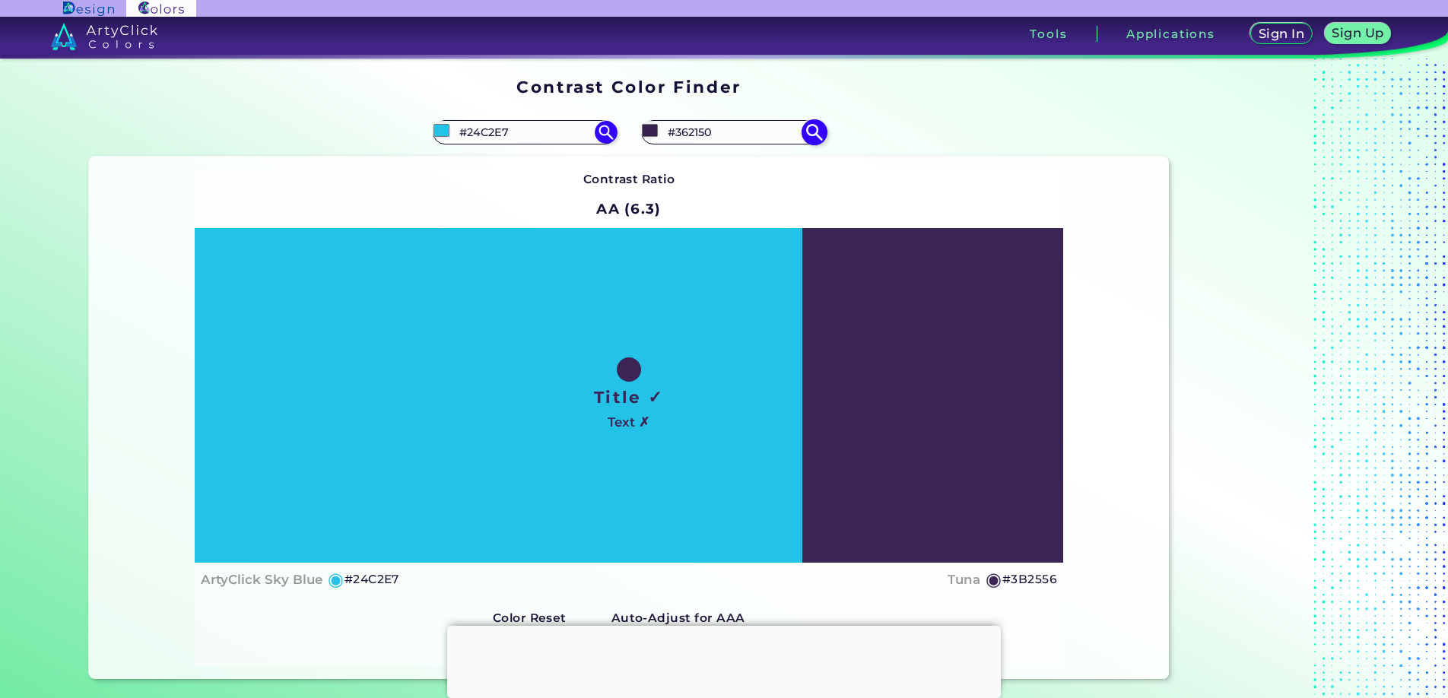
type input "#361f51"
type input "#361F51"
type input "#331d4e"
type input "#331D4E"
type input "#361e52"
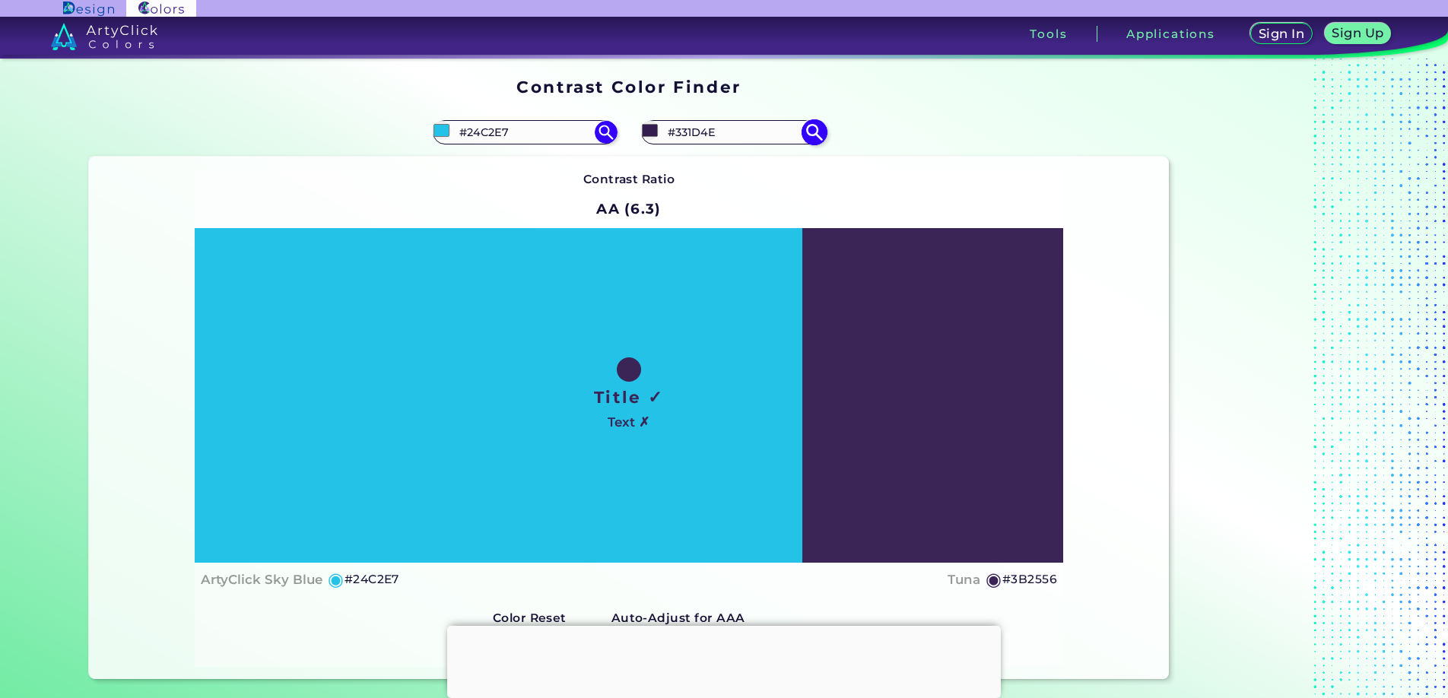
type input "#361E52"
type input "#351e52"
type input "#351E52"
type input "#331b50"
type input "#331B50"
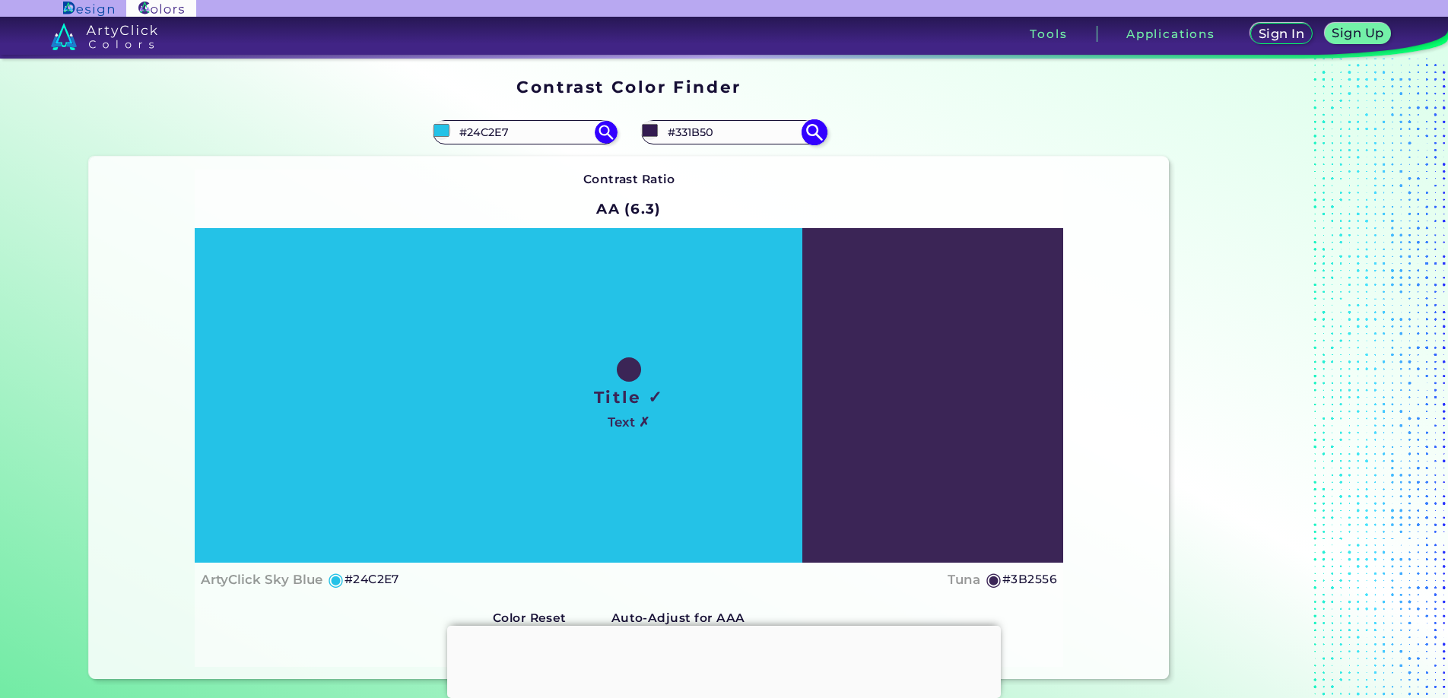
type input "#351d54"
type input "#351D54"
type input "#351c54"
type input "#351C54"
type input "#351b55"
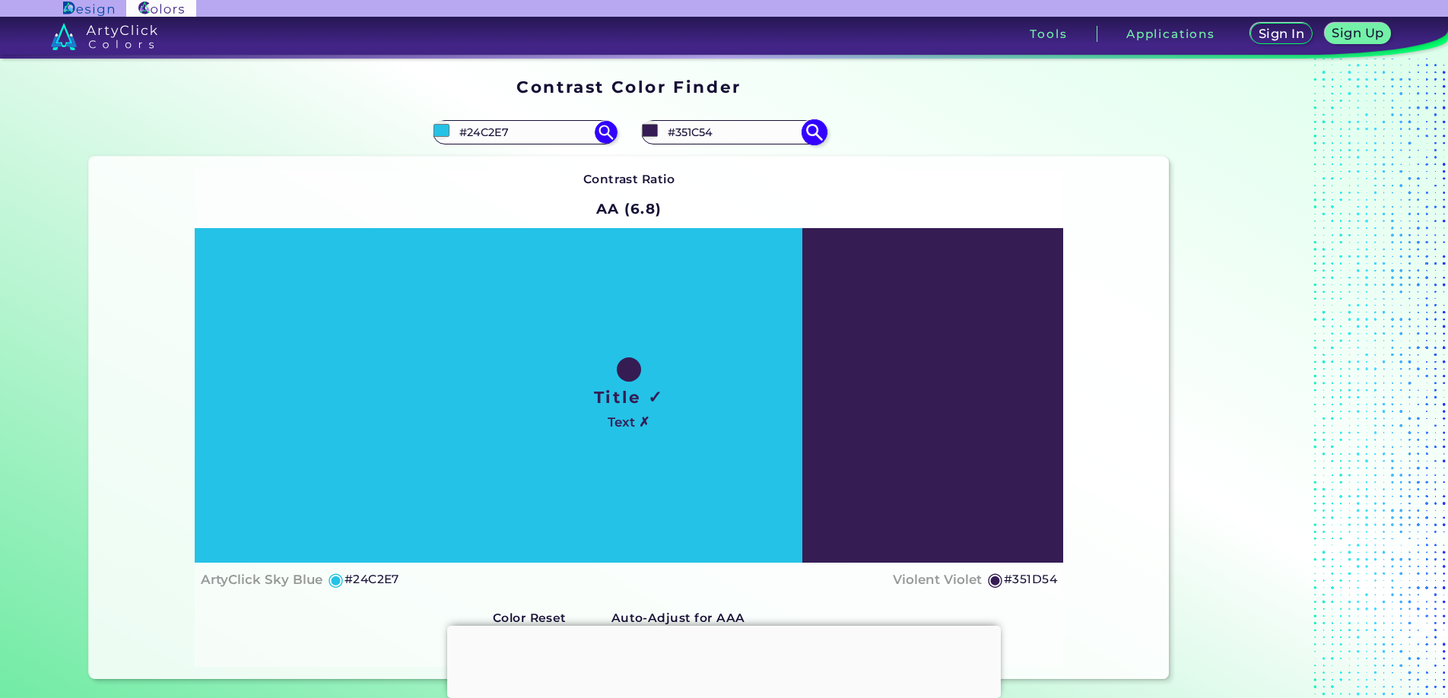
type input "#351B55"
type input "#351c54"
type input "#351C54"
type input "#351b55"
type input "#351B55"
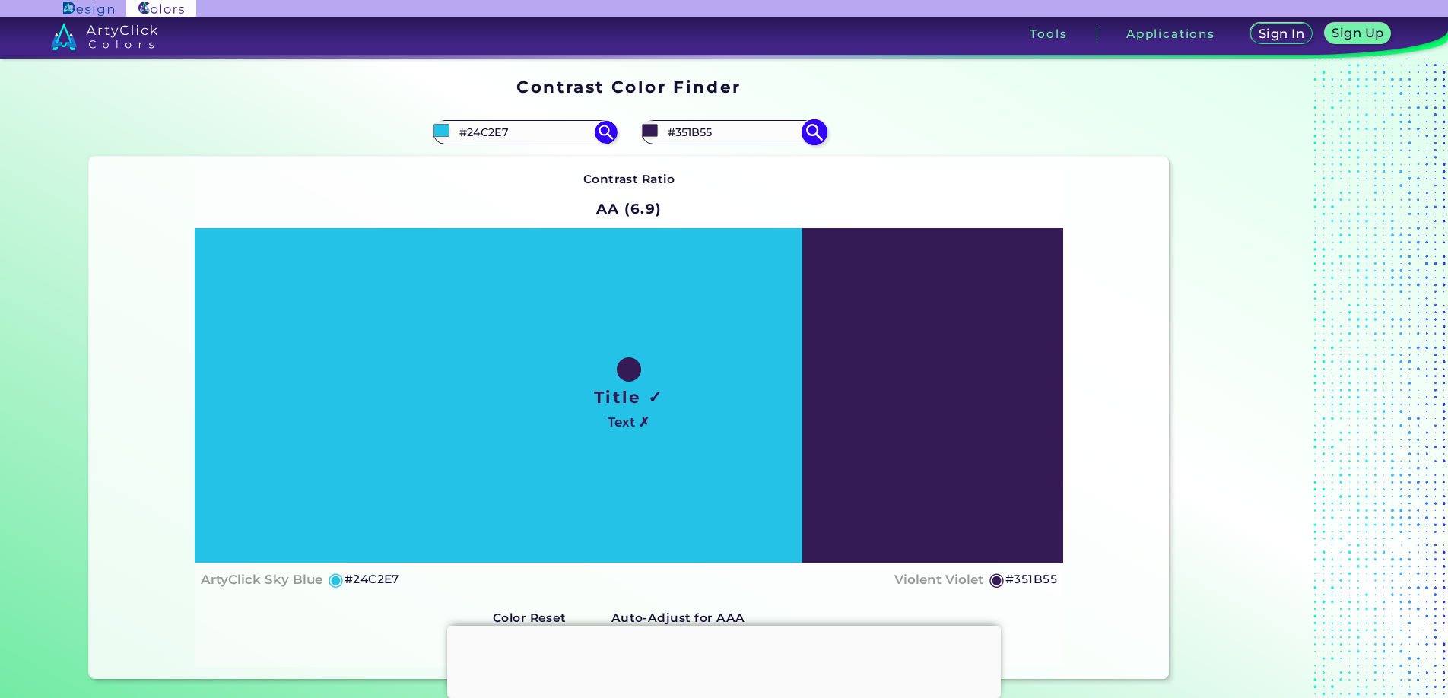
type input "#351a56"
type input "#351A56"
type input "#351957"
type input "#351858"
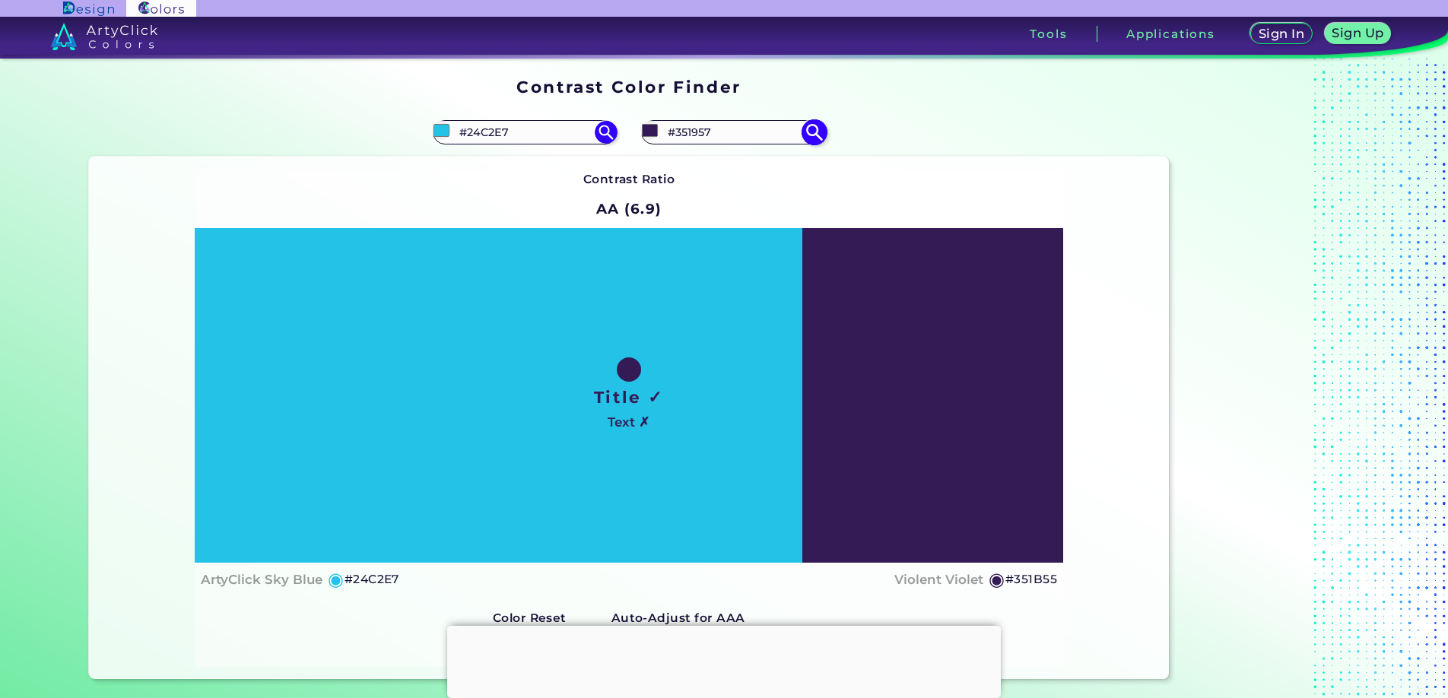
type input "#351858"
type input "#351859"
type input "#35165a"
type input "#35165A"
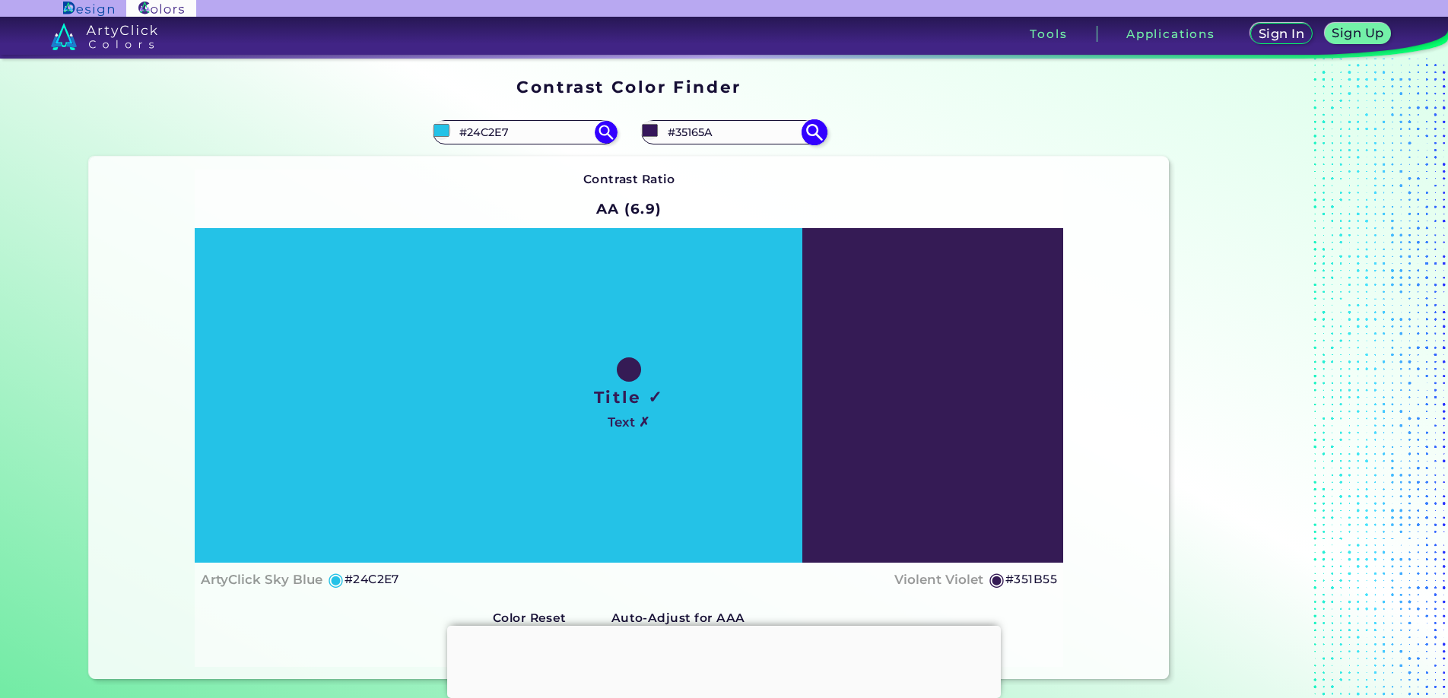
type input "#35155b"
type input "#35155B"
type input "#35145c"
type input "#35145C"
type input "#35155b"
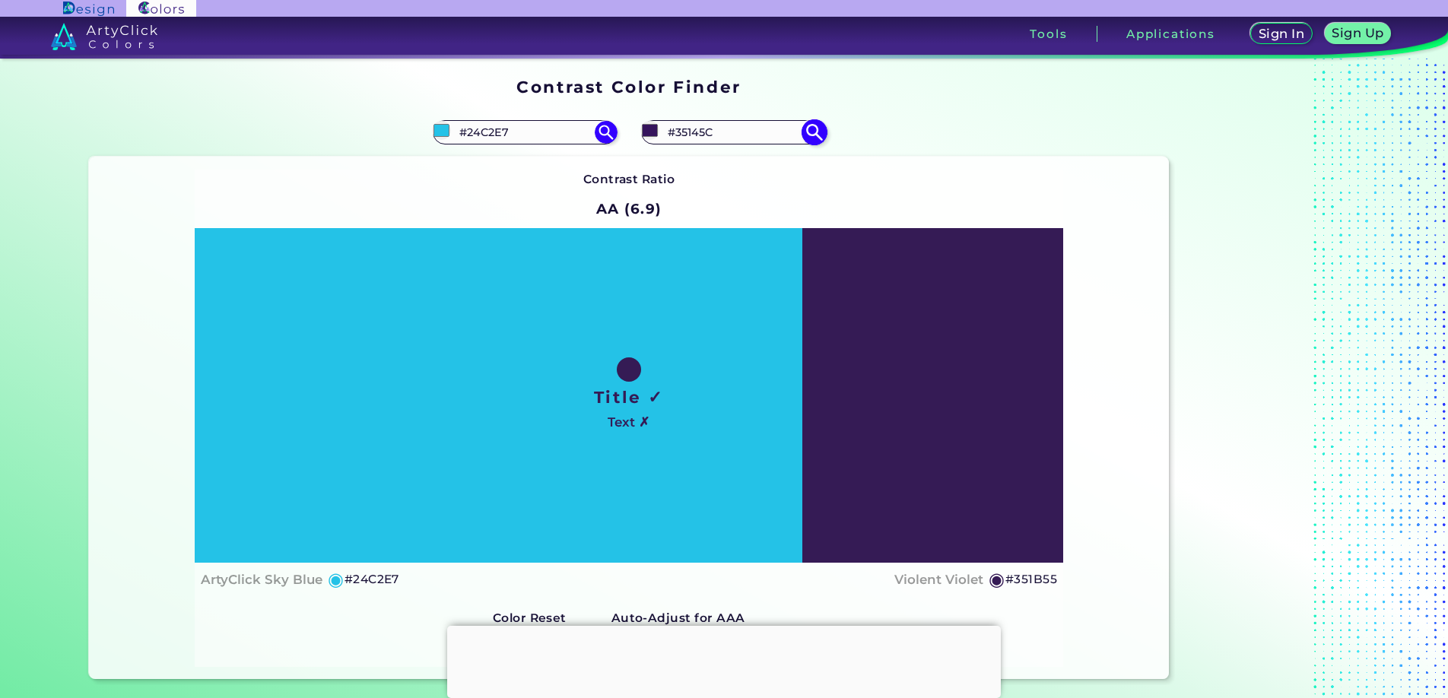
type input "#35155B"
type input "#34145d"
type input "#34145D"
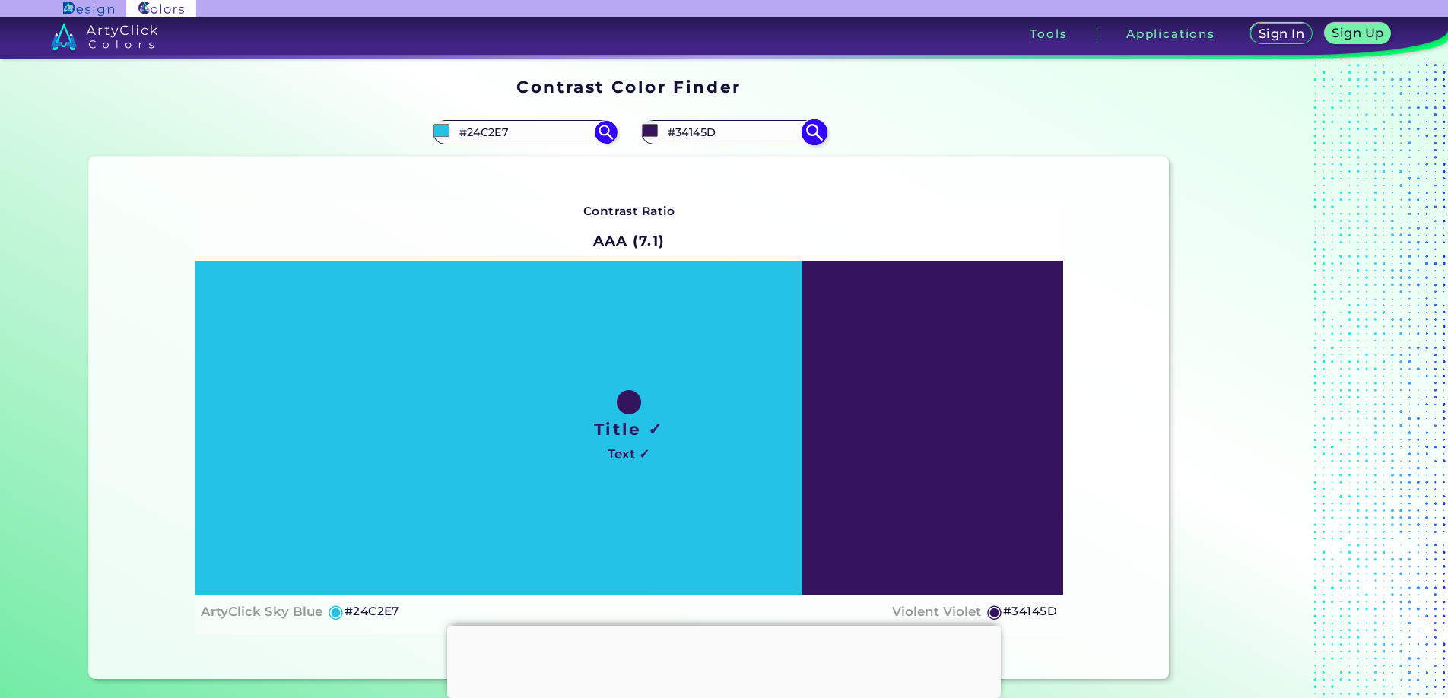
type input "#34135d"
type input "#34135D"
type input "#34135e"
type input "#34135E"
type input "#34125e"
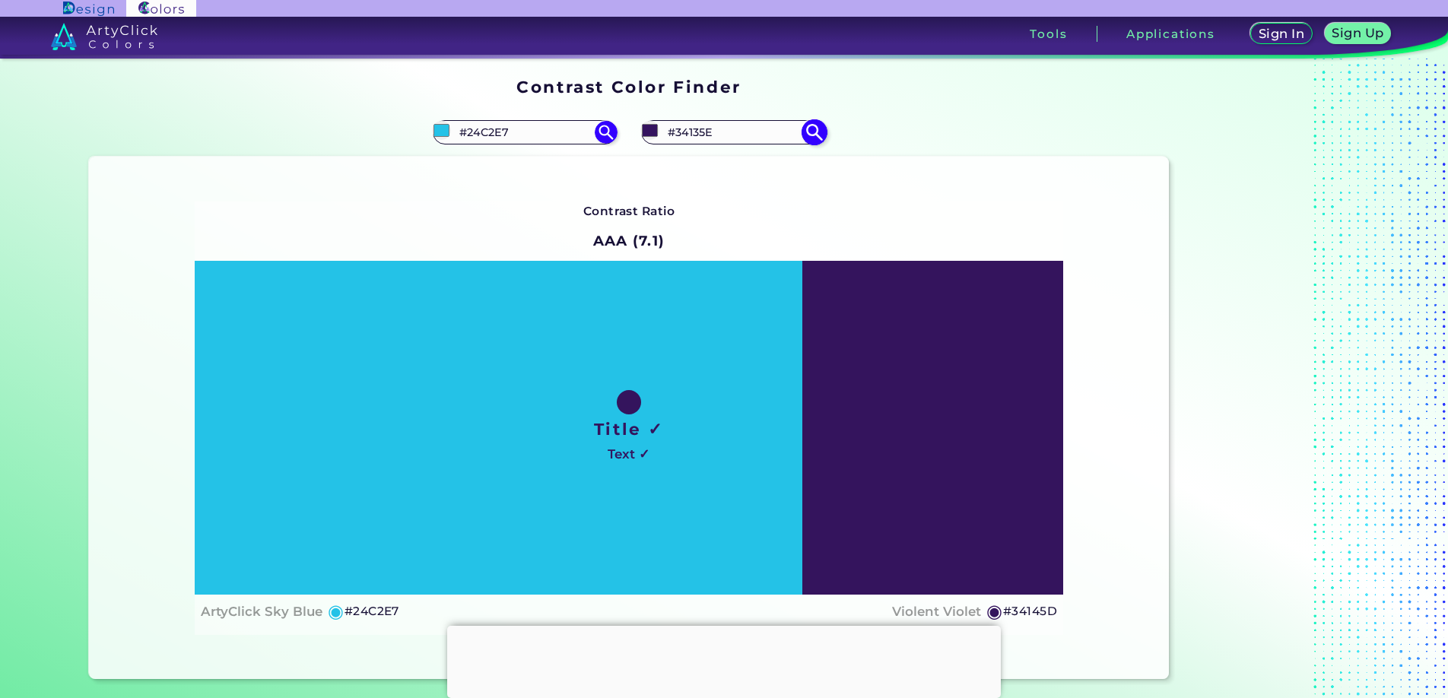
type input "#34125E"
type input "#34115f"
type input "#34115F"
type input "#341060"
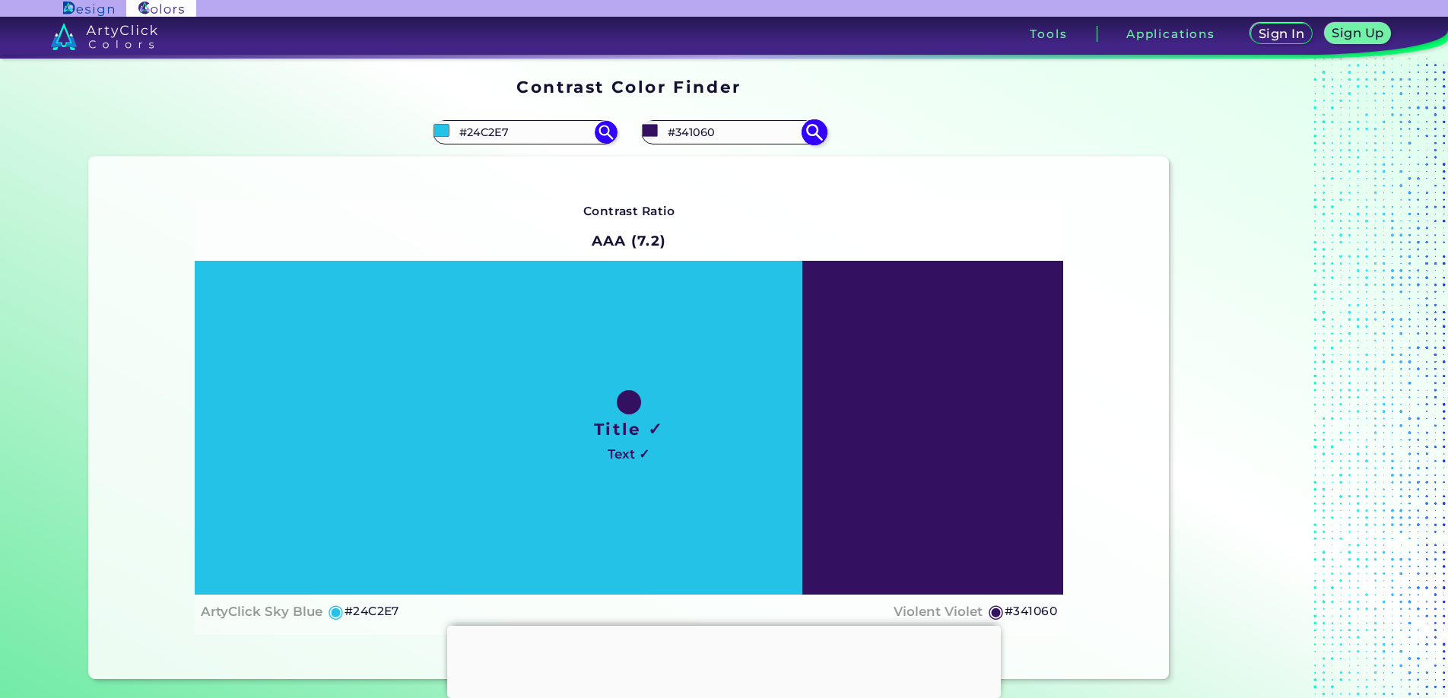
type input "#34115f"
type input "#34115F"
type input "#371263"
type input "#391467"
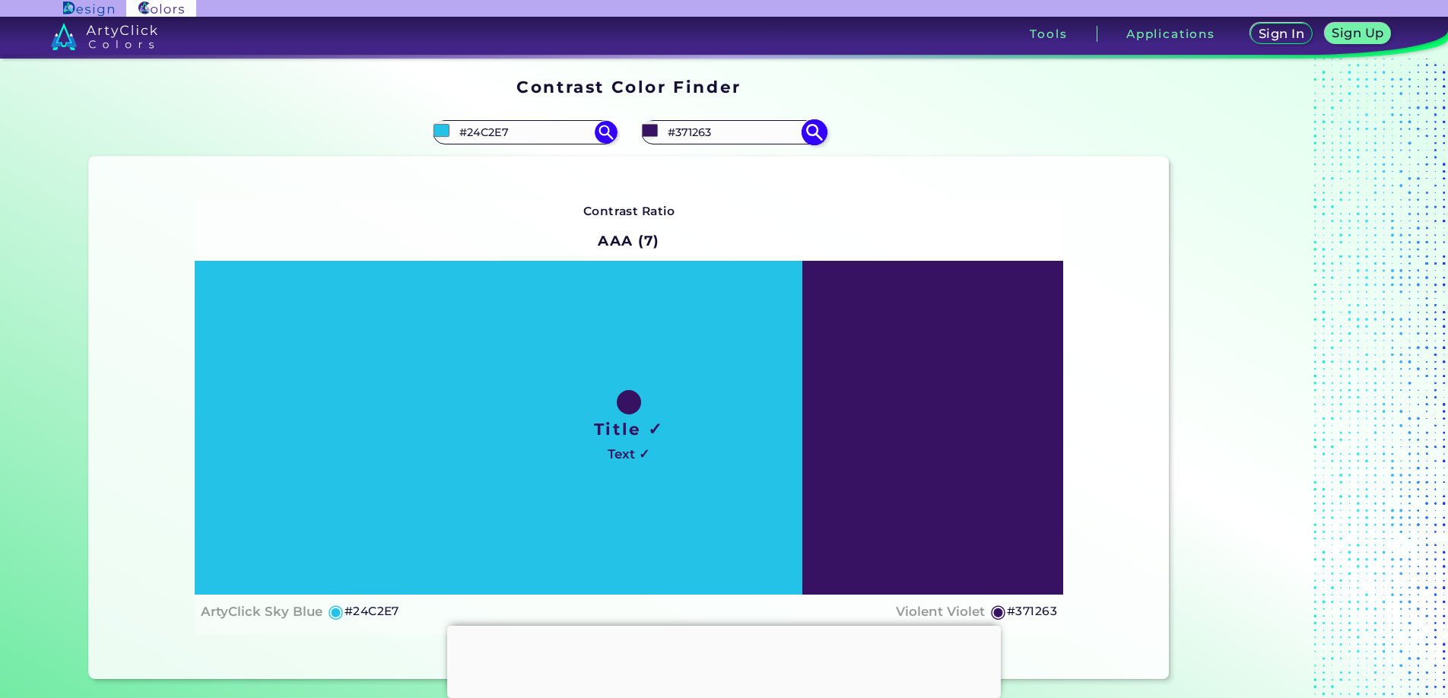
type input "#391467"
type input "#391367"
type input "#391467"
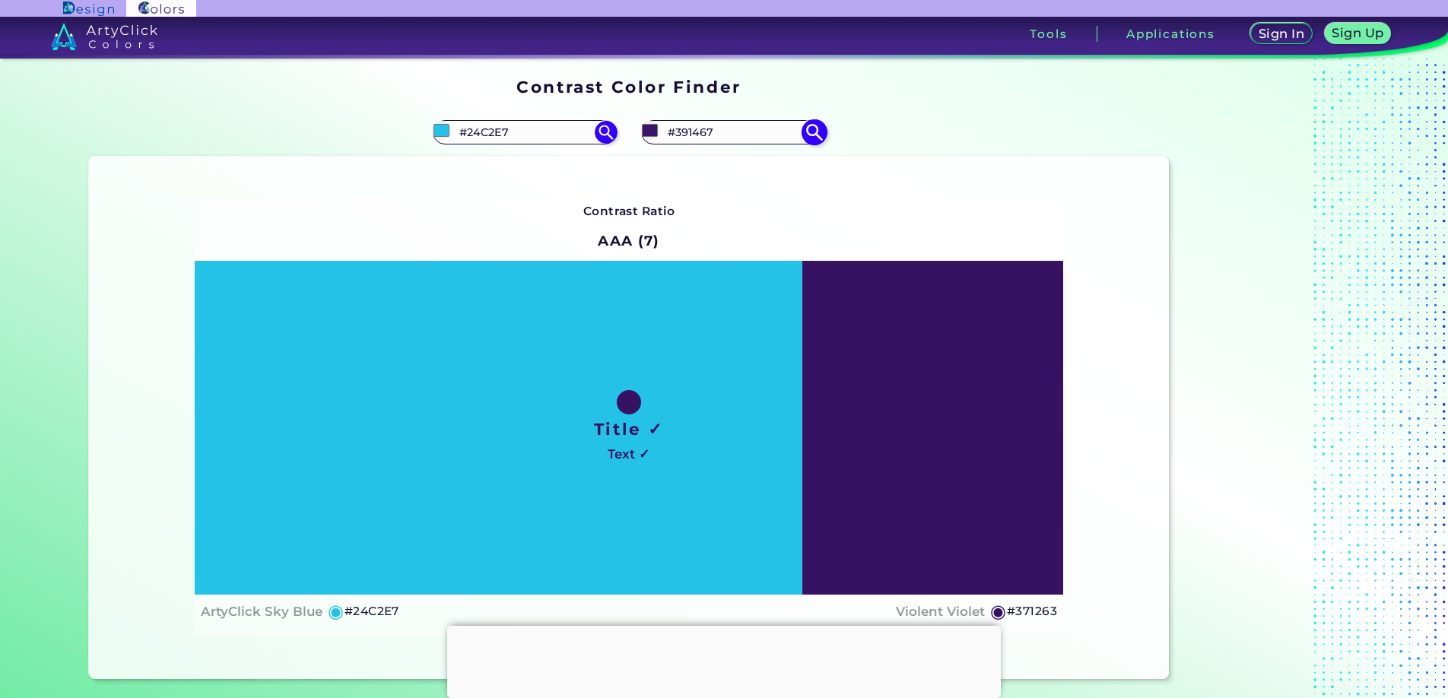
type input "#3b146b"
type input "#3B146B"
type input "#3b146c"
type input "#3B146C"
type input "#3e156f"
